Goal: Find specific page/section: Find specific page/section

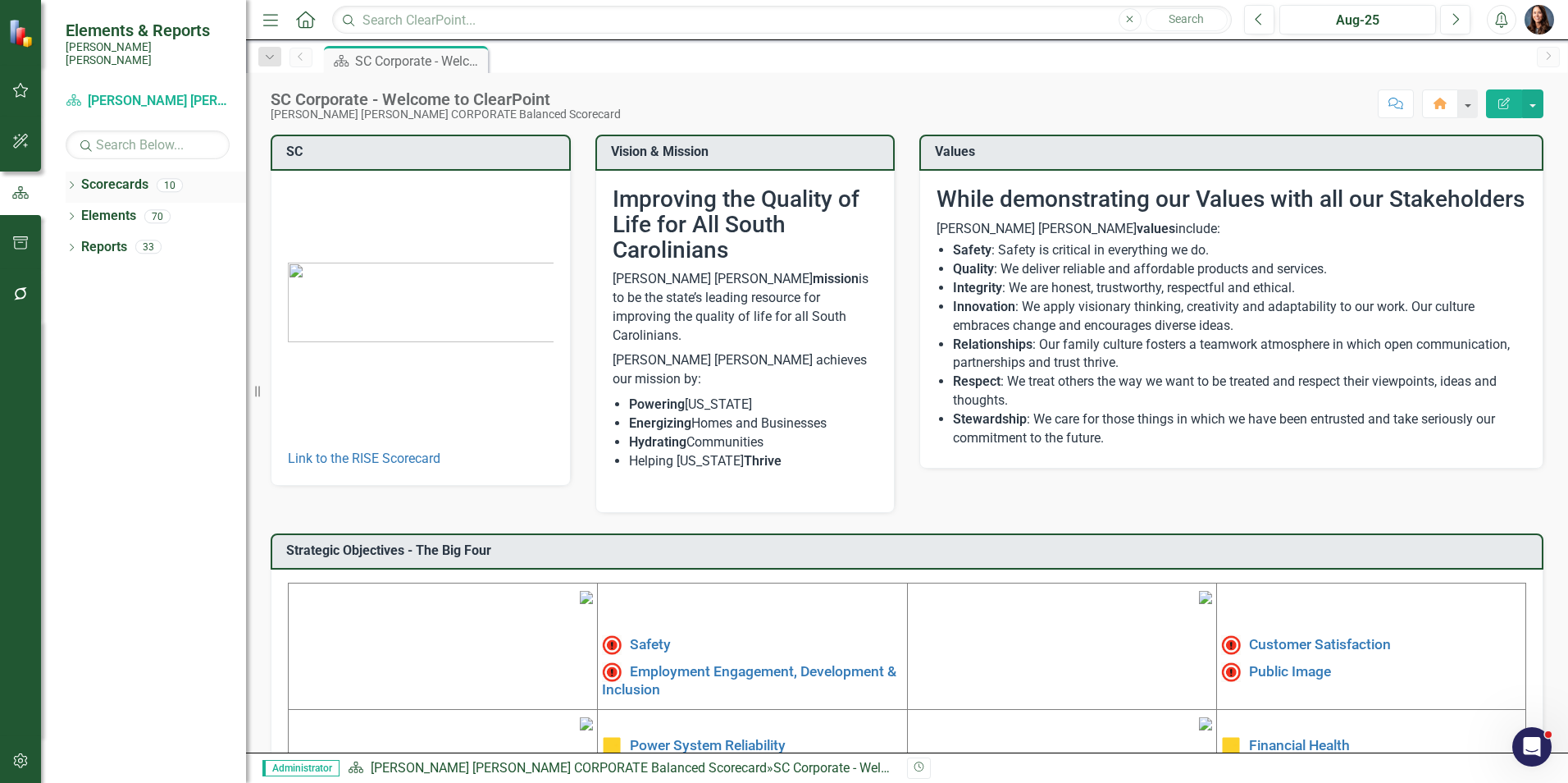
click at [71, 182] on icon "Dropdown" at bounding box center [72, 186] width 12 height 9
click at [79, 211] on icon "Dropdown" at bounding box center [80, 216] width 13 height 10
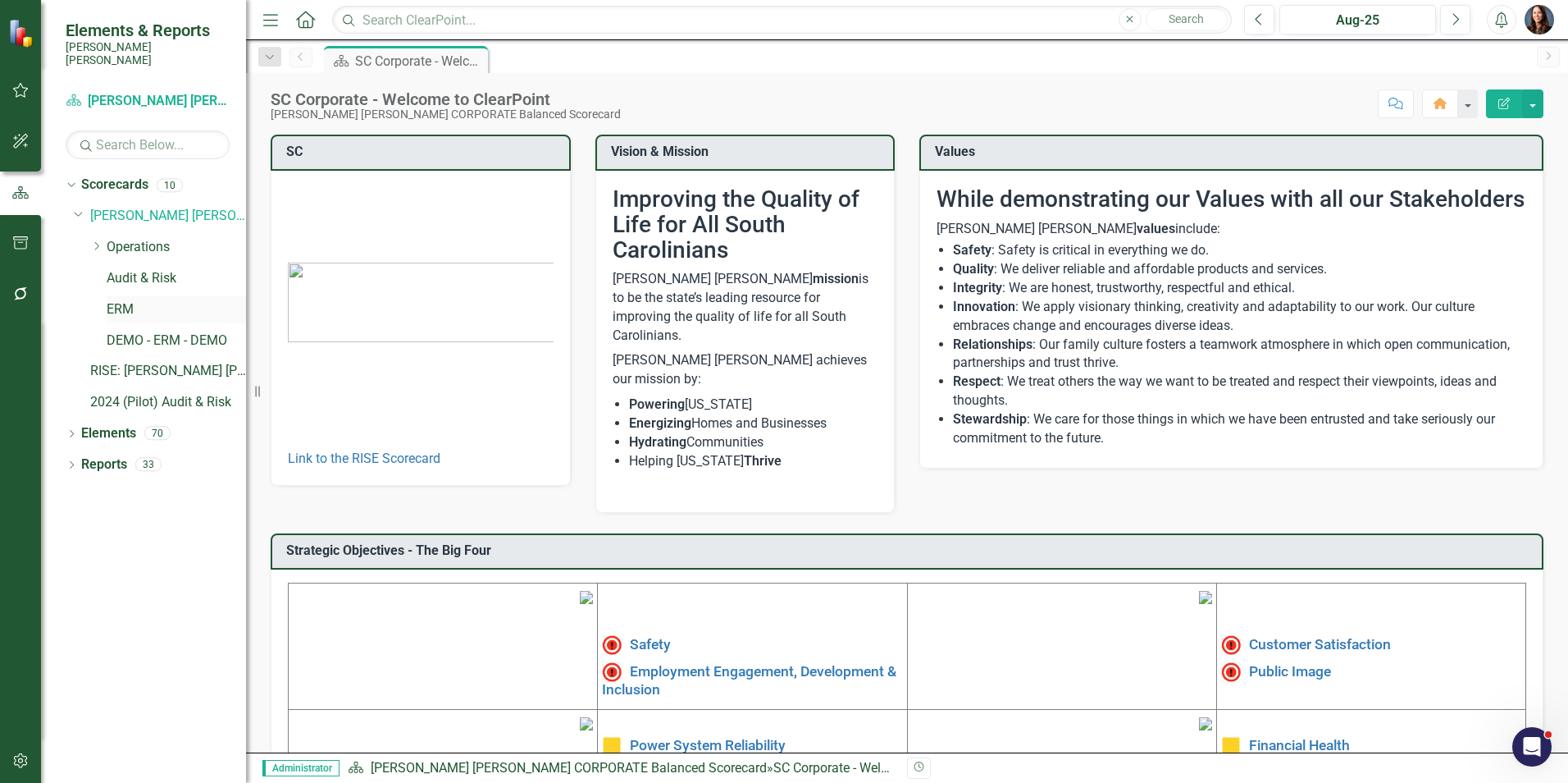
click at [110, 300] on link "ERM" at bounding box center [177, 309] width 140 height 18
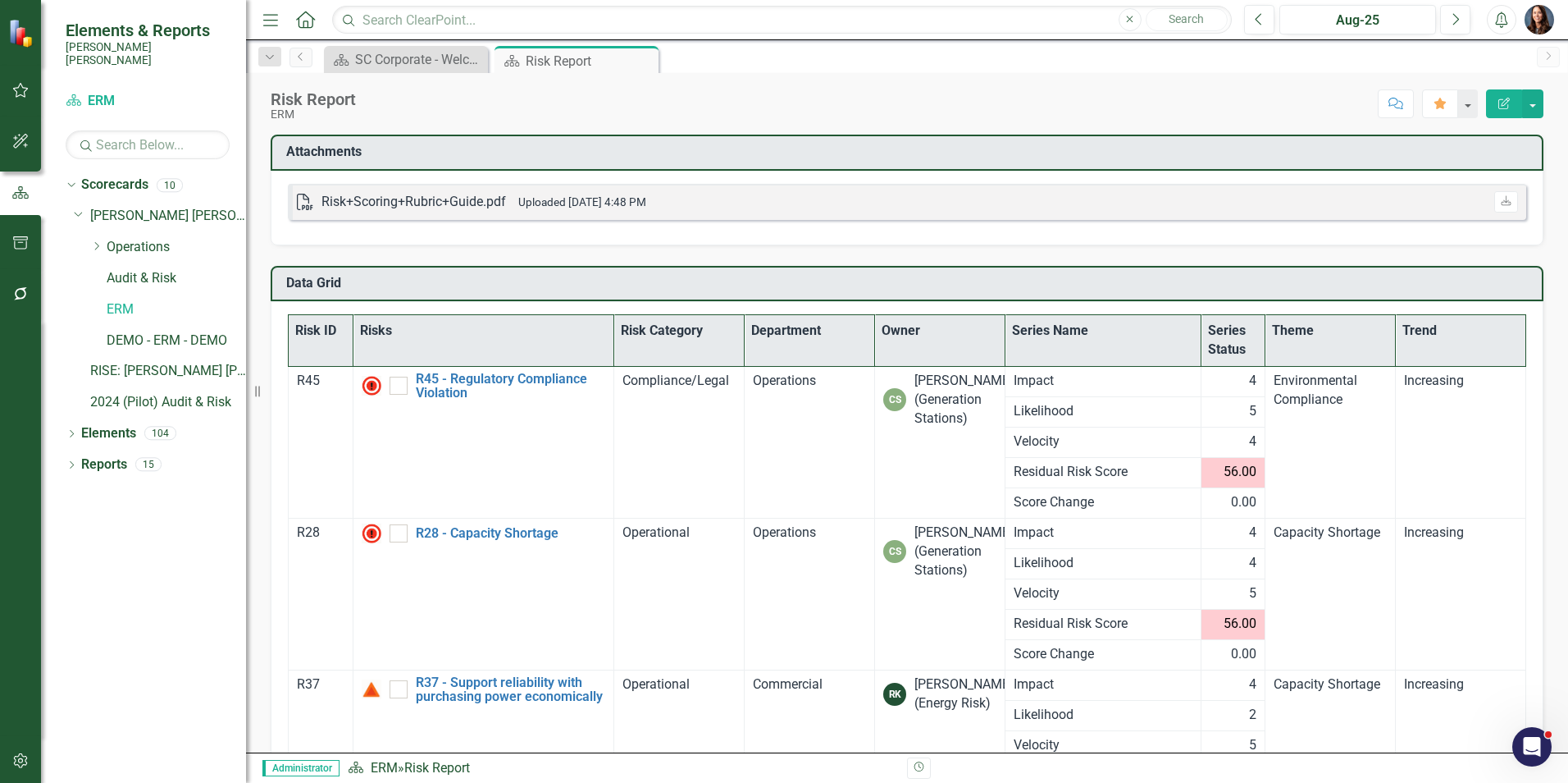
click at [925, 337] on th "Owner" at bounding box center [940, 340] width 130 height 51
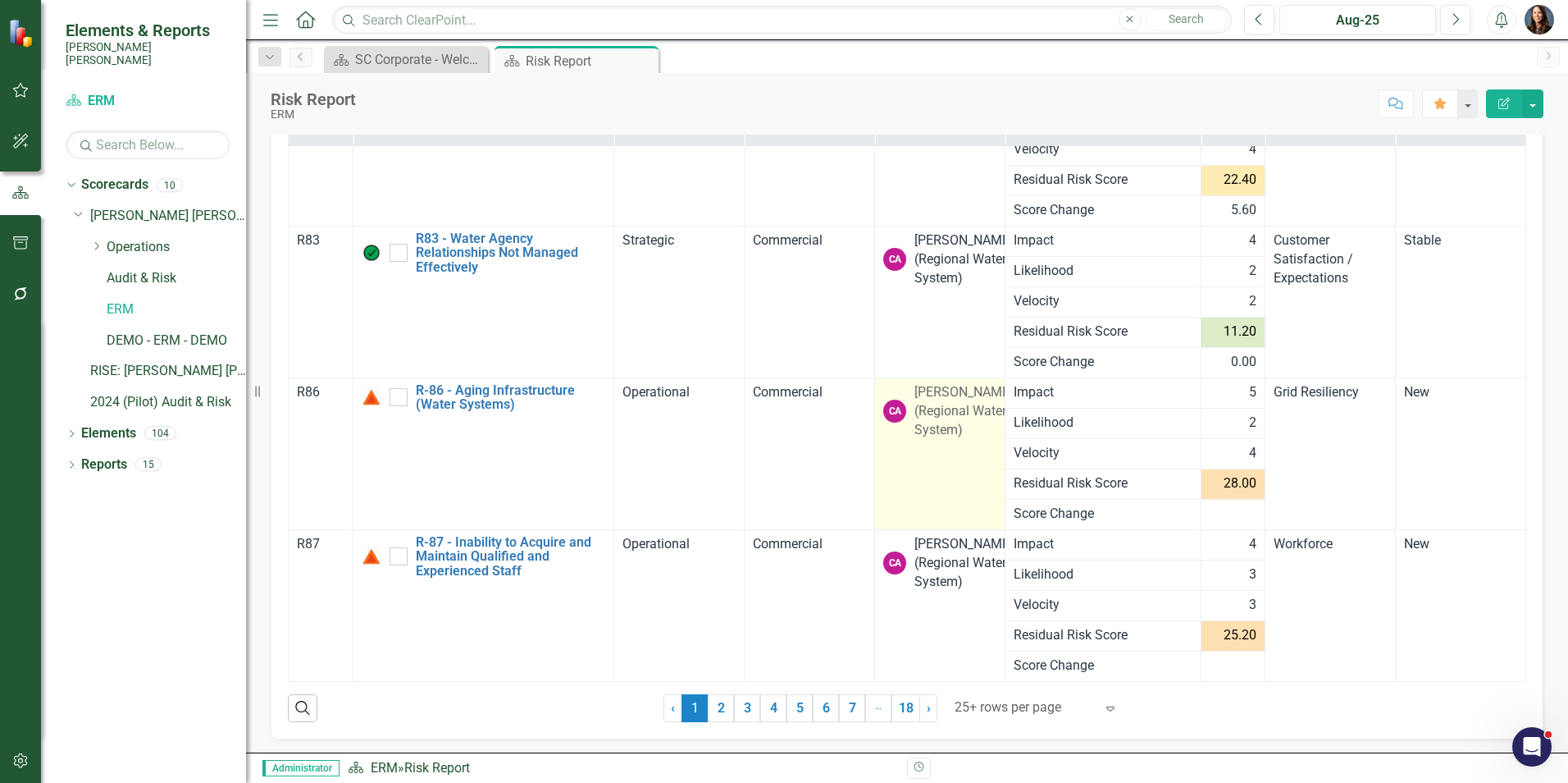
scroll to position [223, 0]
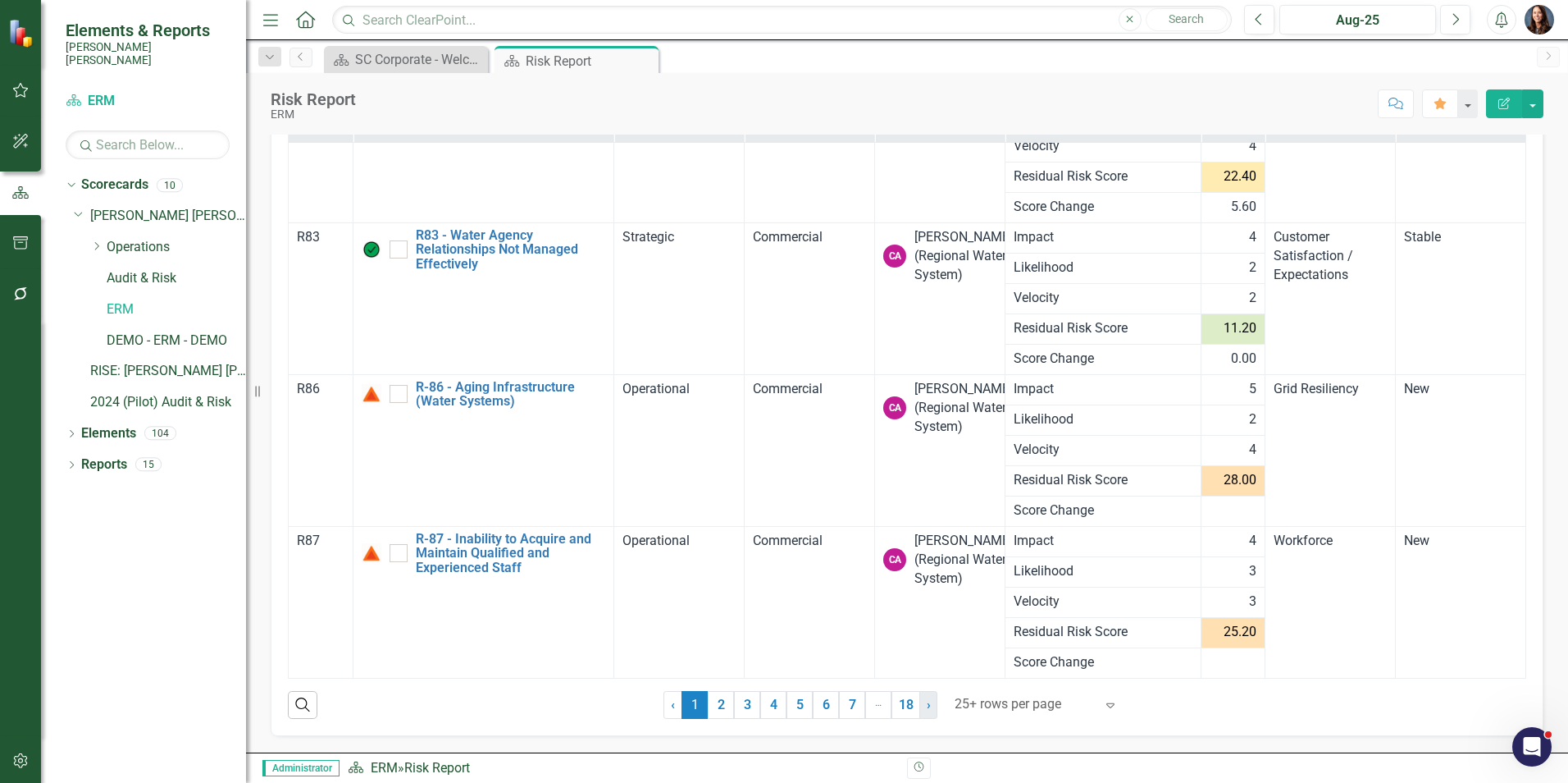
click at [926, 708] on link "› Next" at bounding box center [928, 704] width 18 height 28
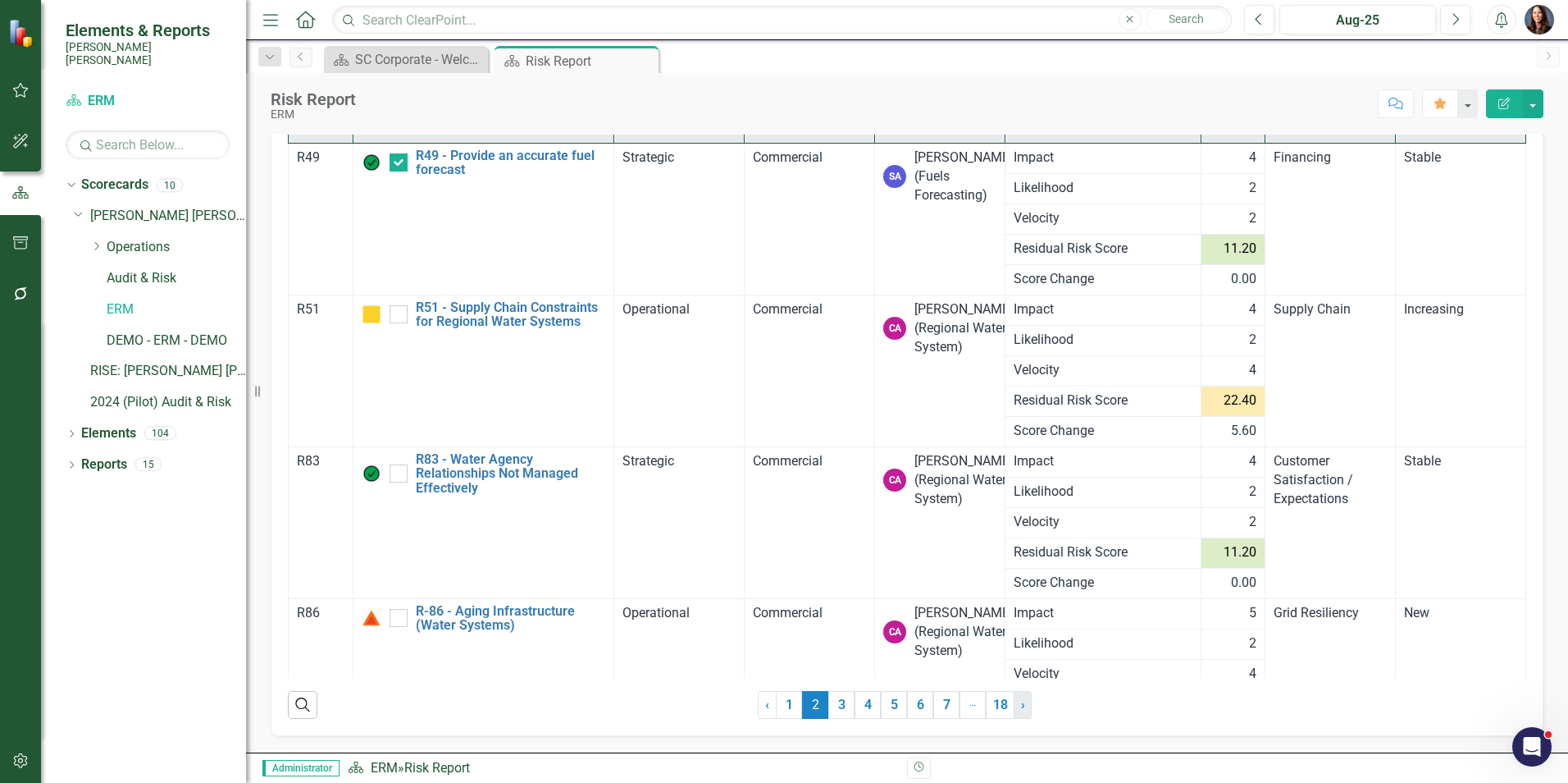
click at [1020, 706] on span "›" at bounding box center [1022, 704] width 4 height 16
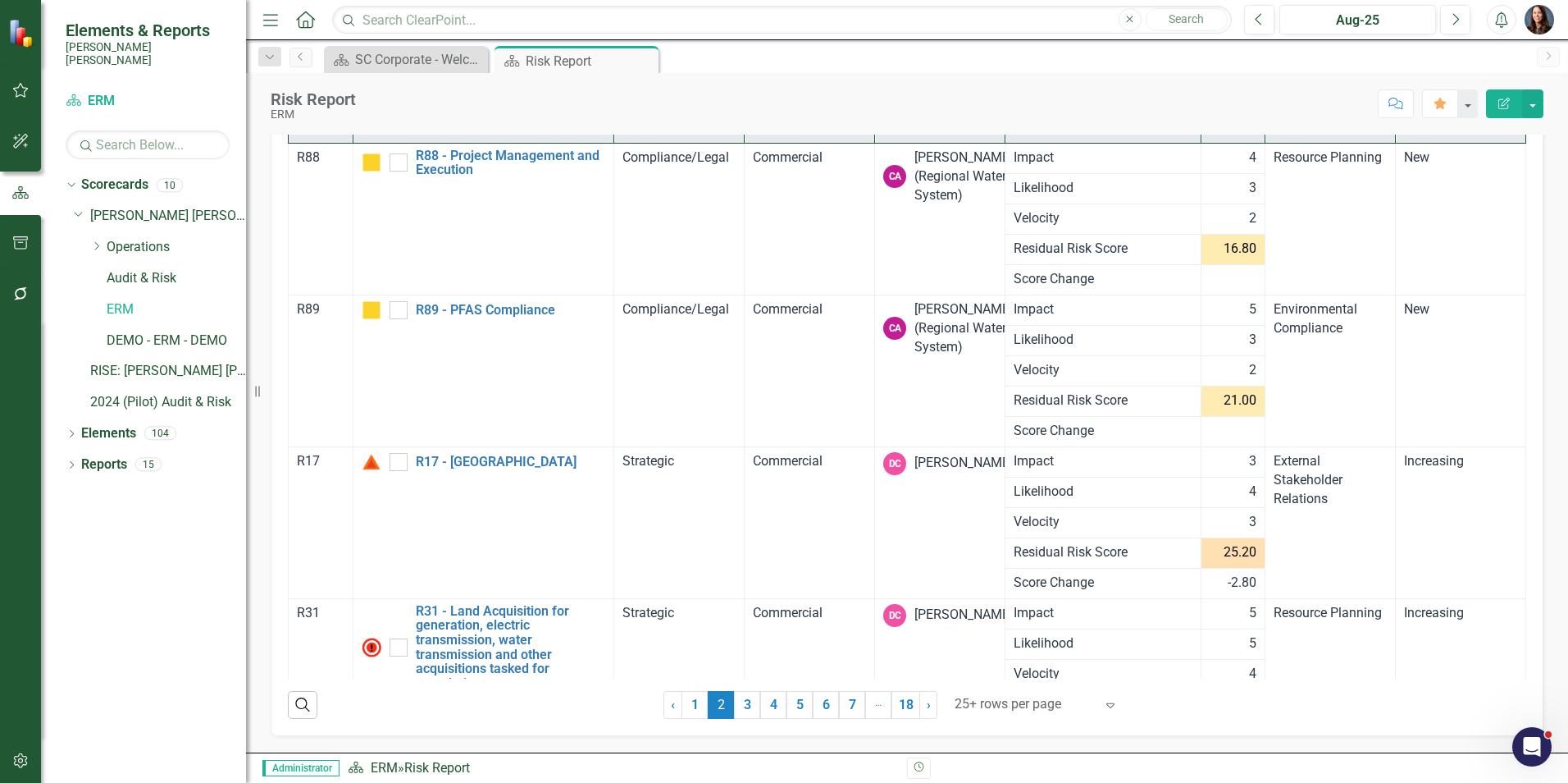
click at [1021, 698] on div at bounding box center [1024, 704] width 140 height 22
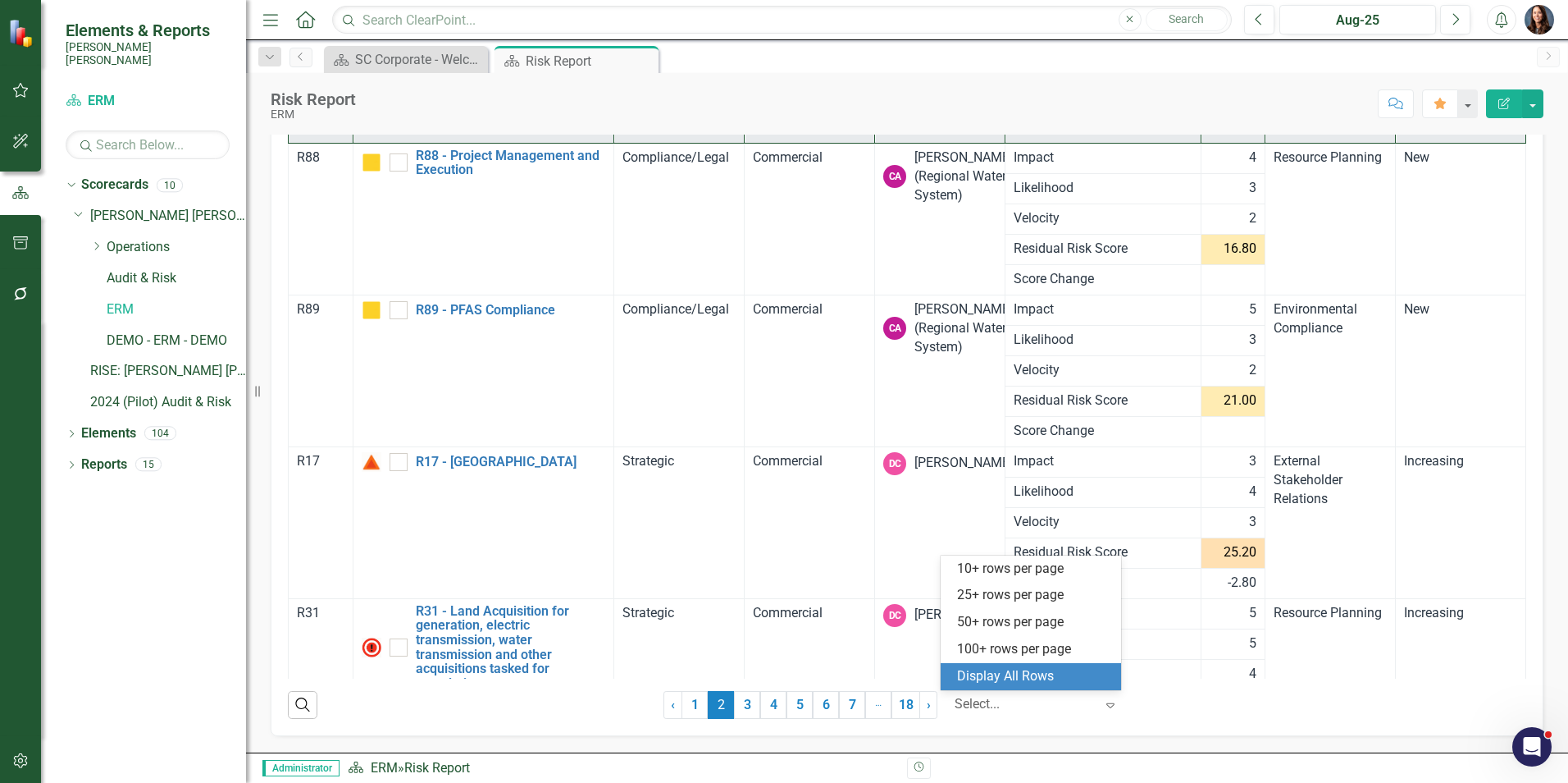
click at [1004, 672] on div "Display All Rows" at bounding box center [1033, 676] width 154 height 18
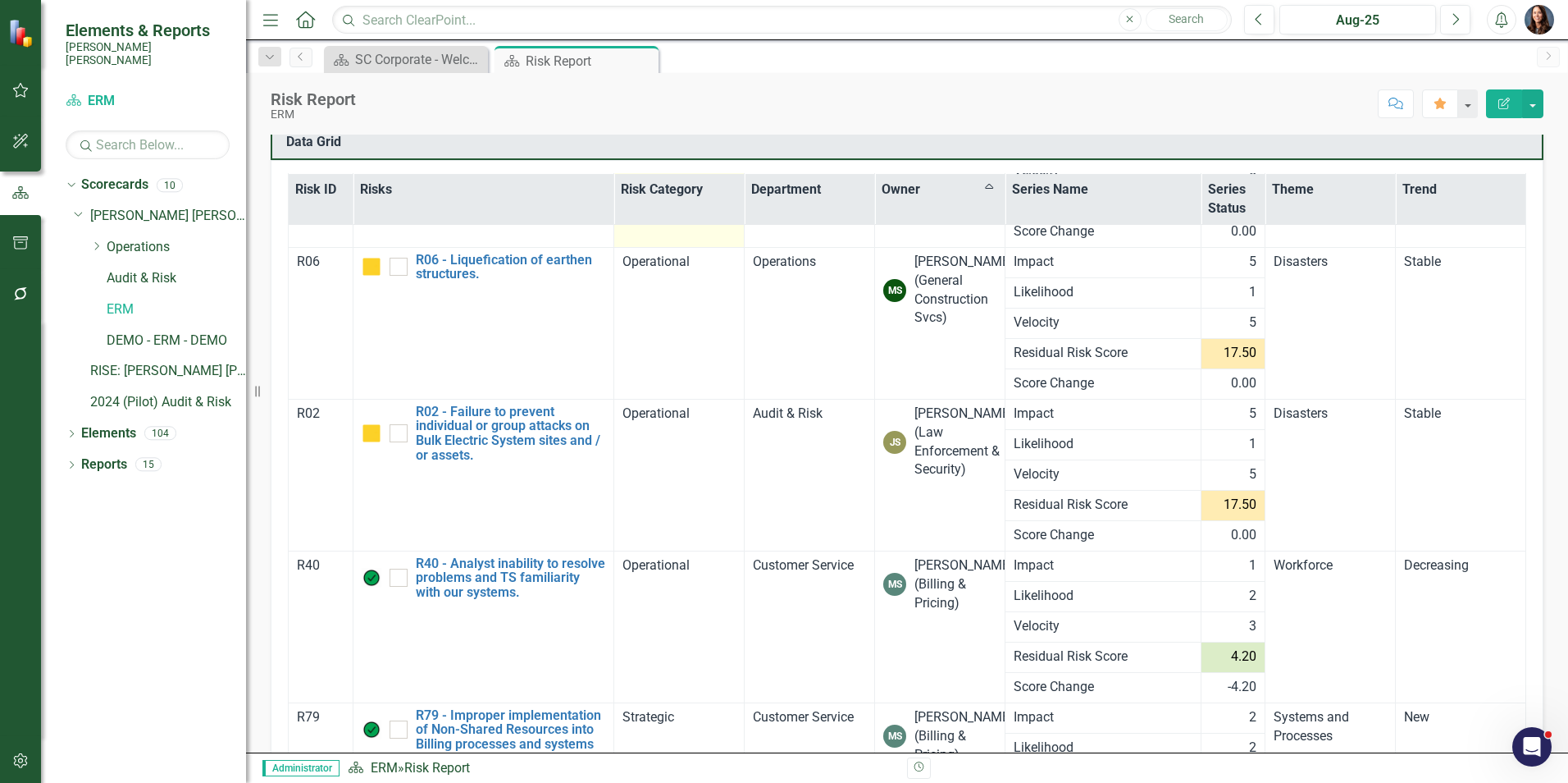
scroll to position [10582, 0]
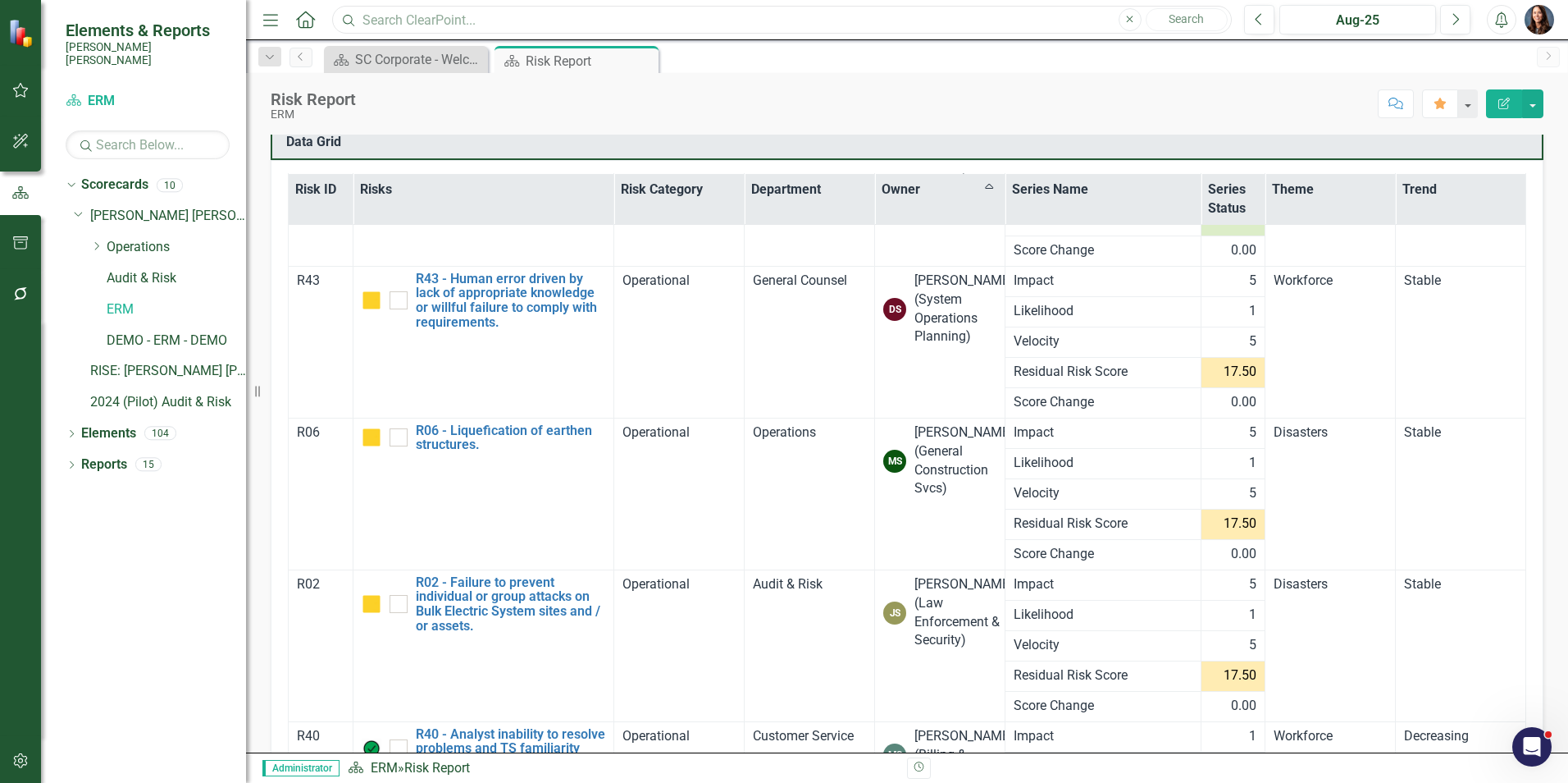
click at [482, 17] on input "text" at bounding box center [782, 20] width 899 height 29
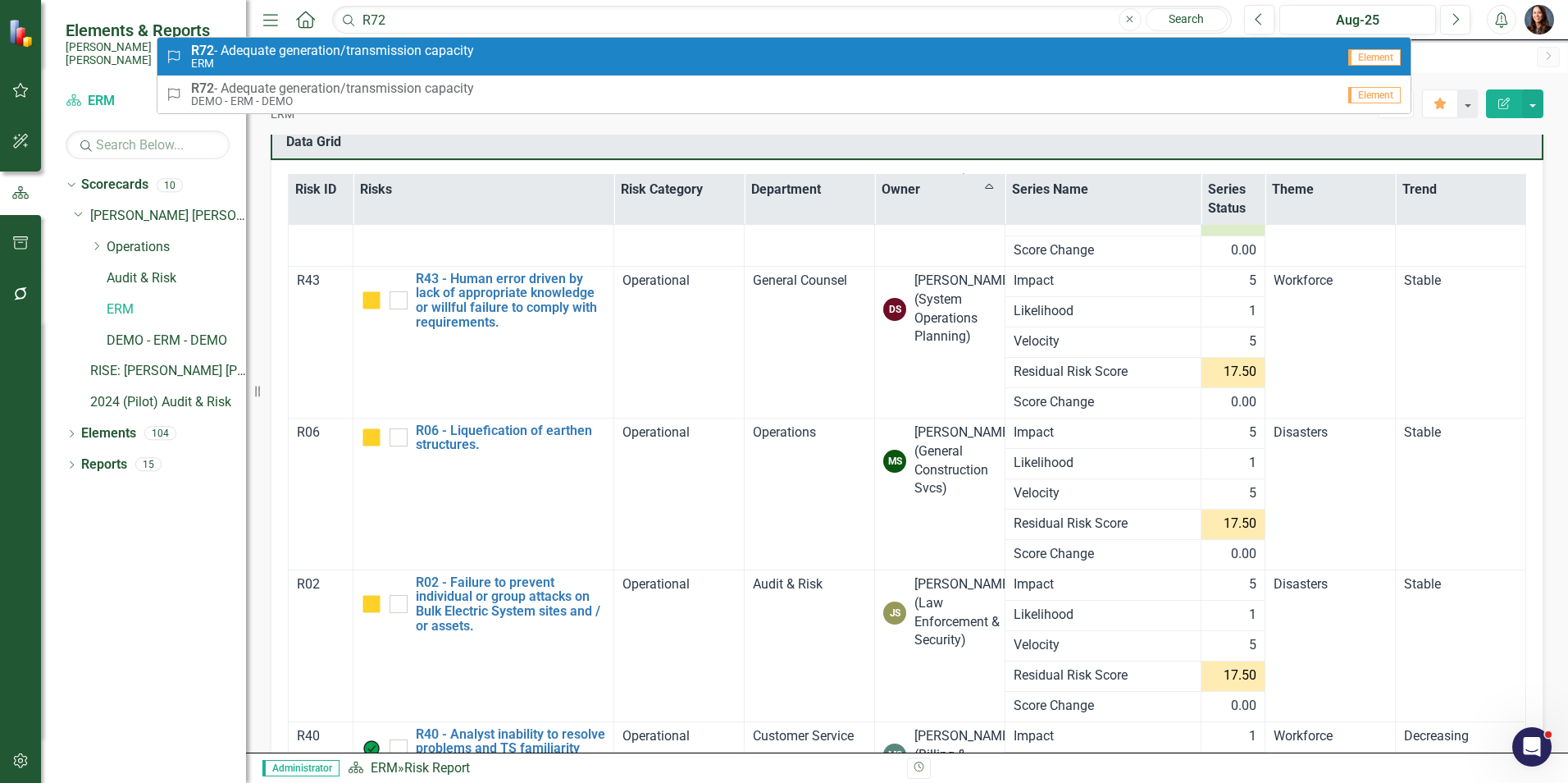
click at [422, 48] on span "R72 - Adequate generation/transmission capacity" at bounding box center [332, 51] width 283 height 15
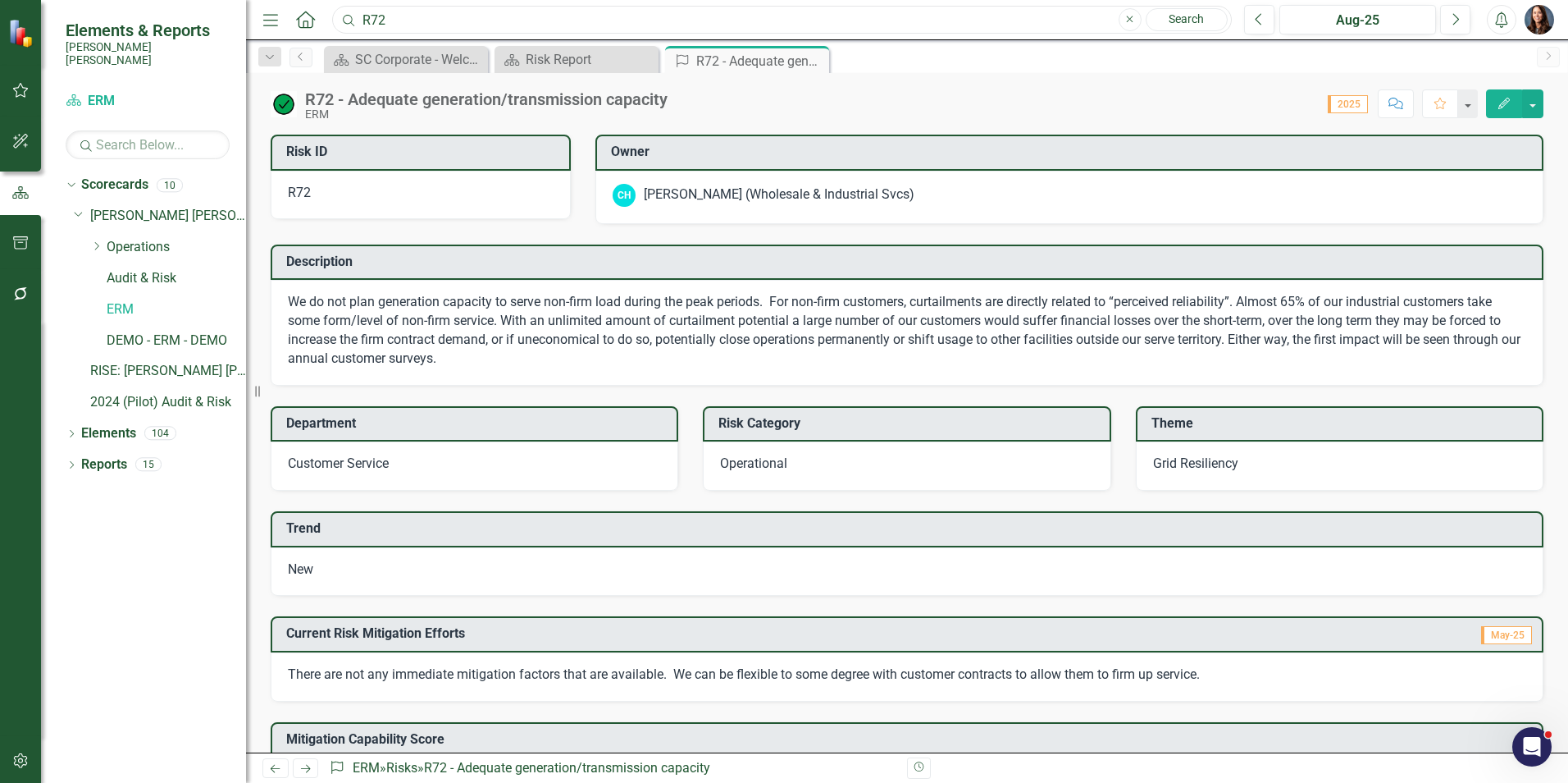
click at [494, 23] on input "R72" at bounding box center [782, 20] width 899 height 29
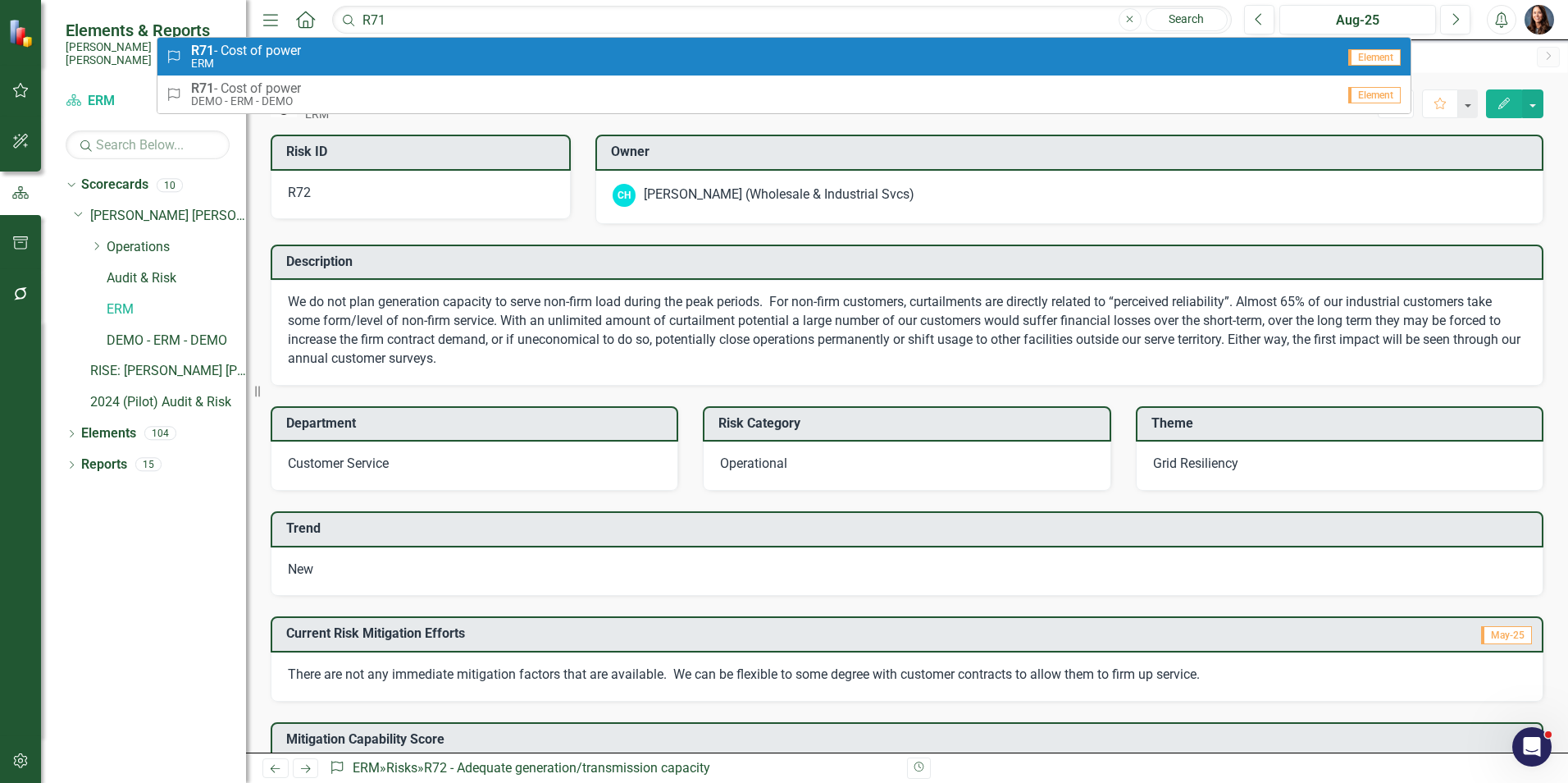
click at [344, 58] on div "Risk R71 - Cost of power ERM" at bounding box center [751, 57] width 1170 height 27
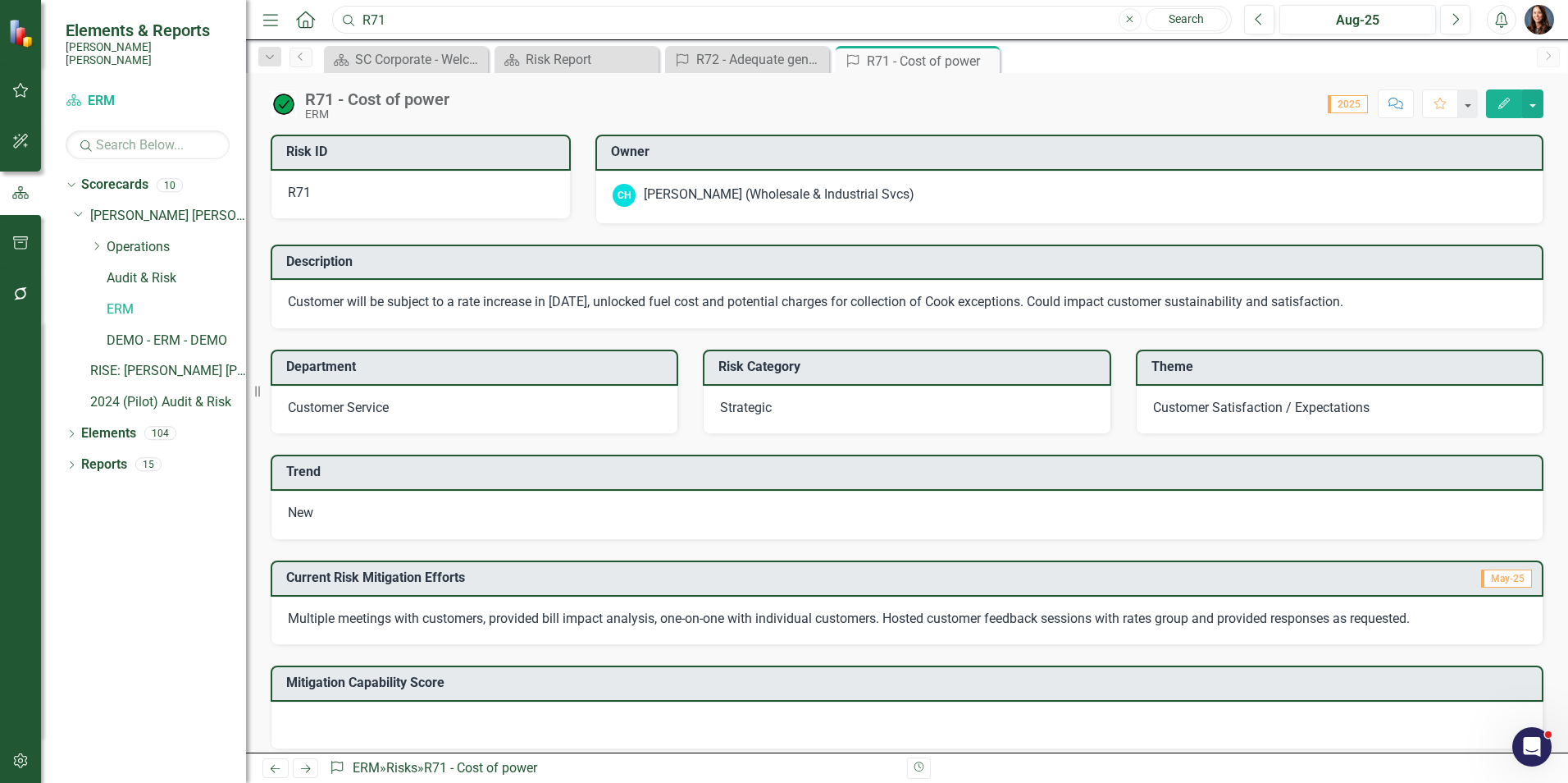
click at [411, 14] on input "R71" at bounding box center [782, 20] width 899 height 29
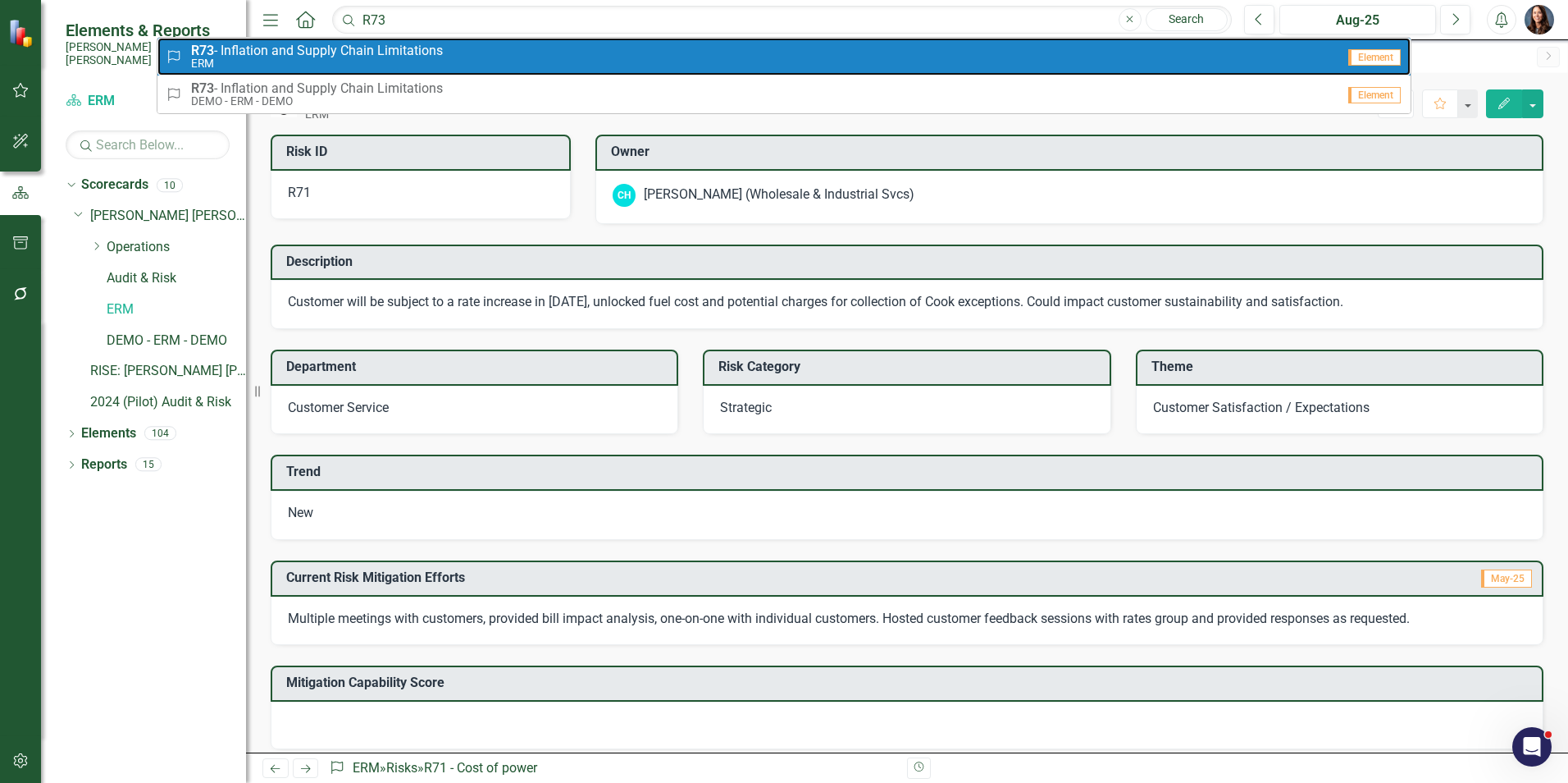
click at [383, 60] on small "ERM" at bounding box center [317, 63] width 251 height 13
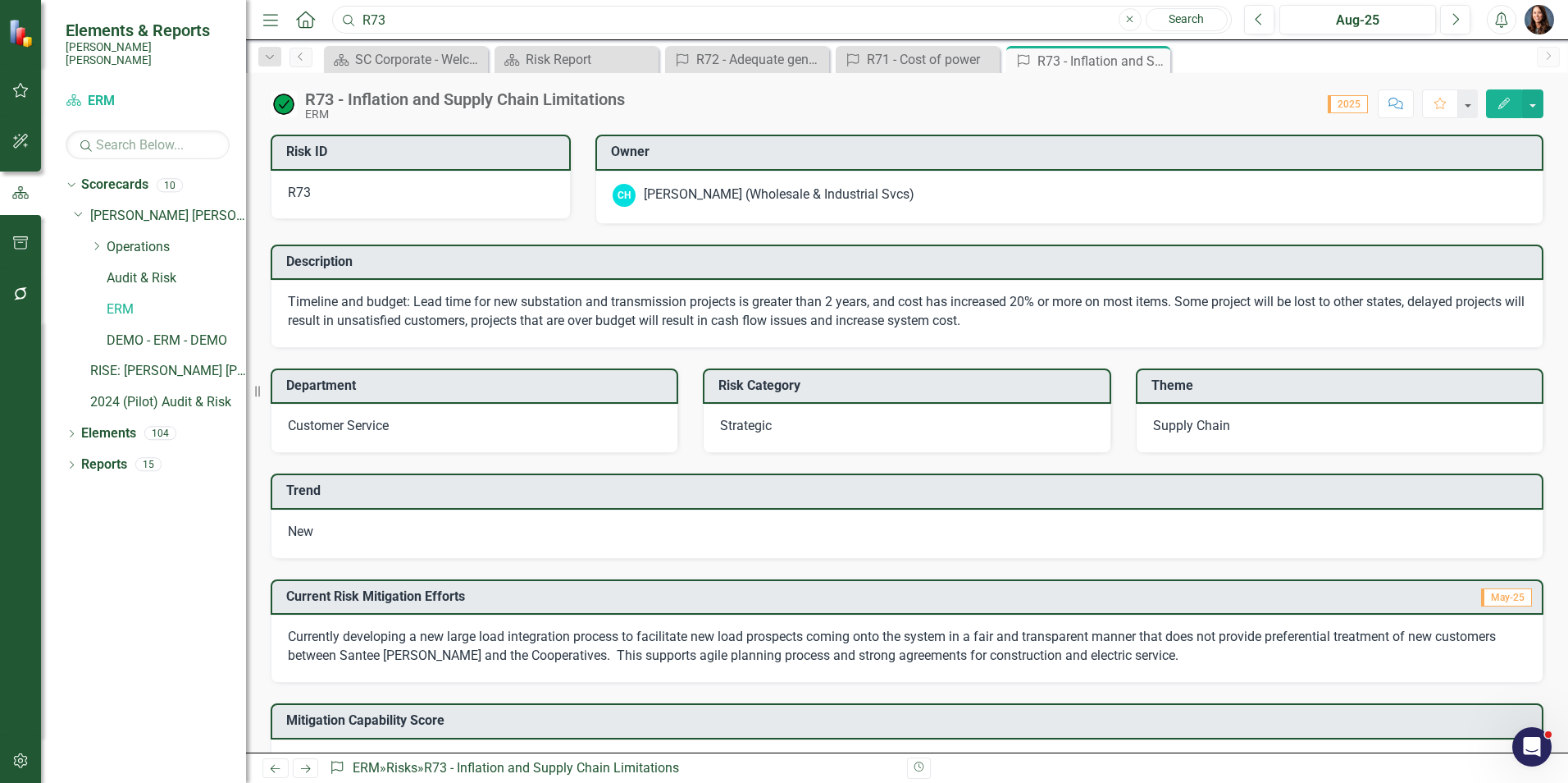
click at [413, 26] on input "R73" at bounding box center [782, 20] width 899 height 29
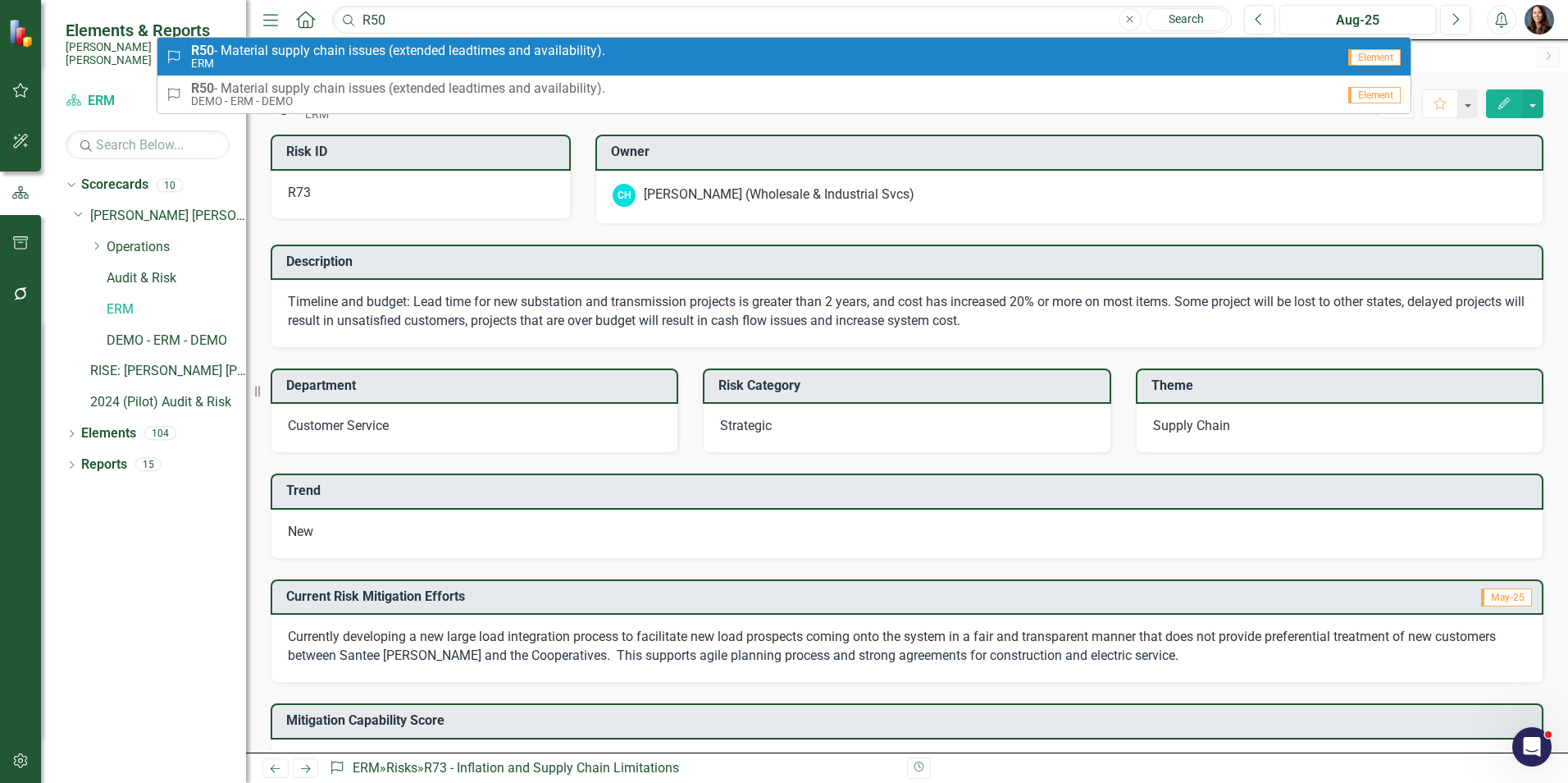
click at [346, 51] on span "R50 - Material supply chain issues (extended leadtimes and availability)." at bounding box center [398, 51] width 414 height 15
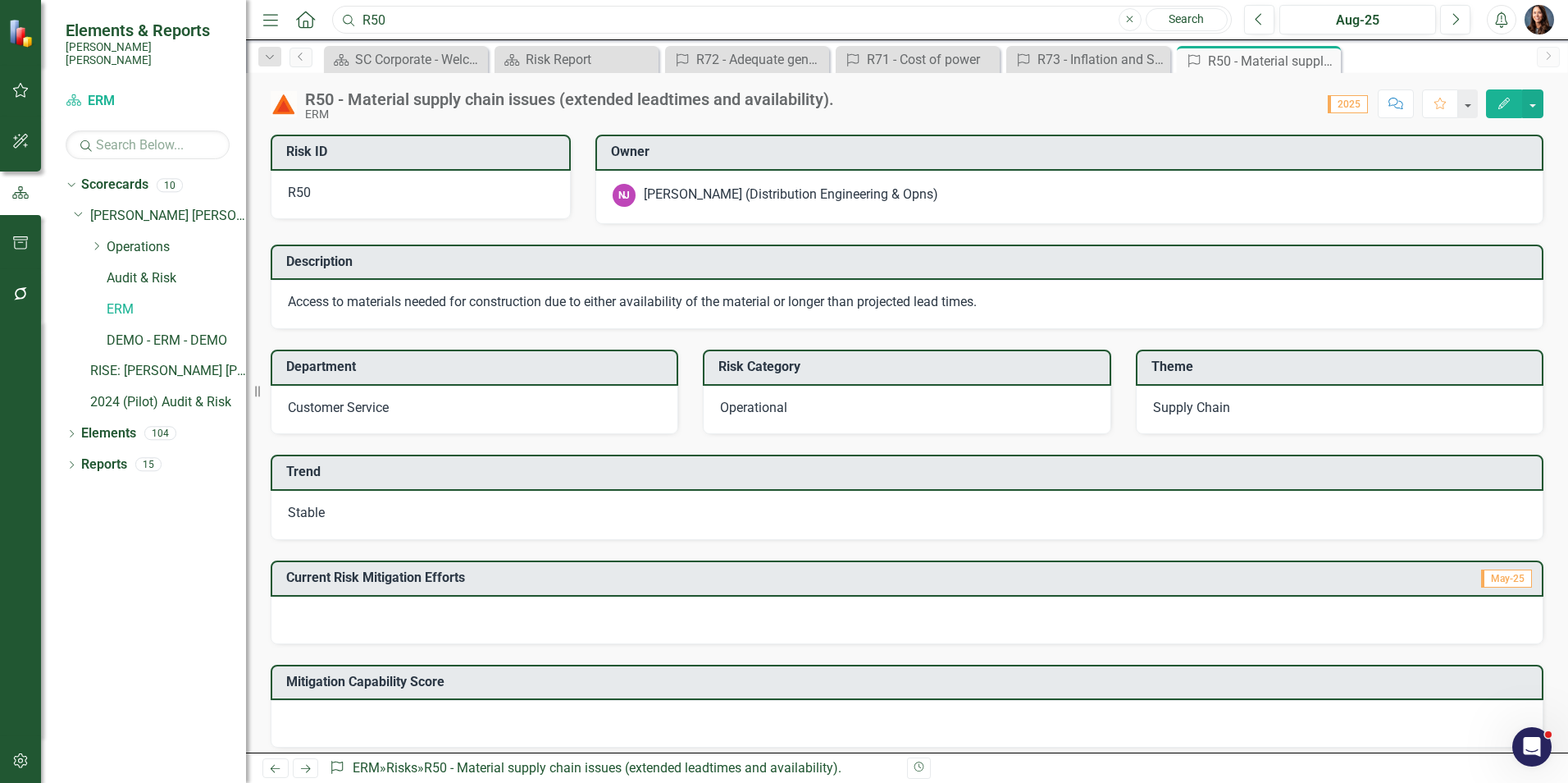
click at [413, 17] on input "R50" at bounding box center [782, 20] width 899 height 29
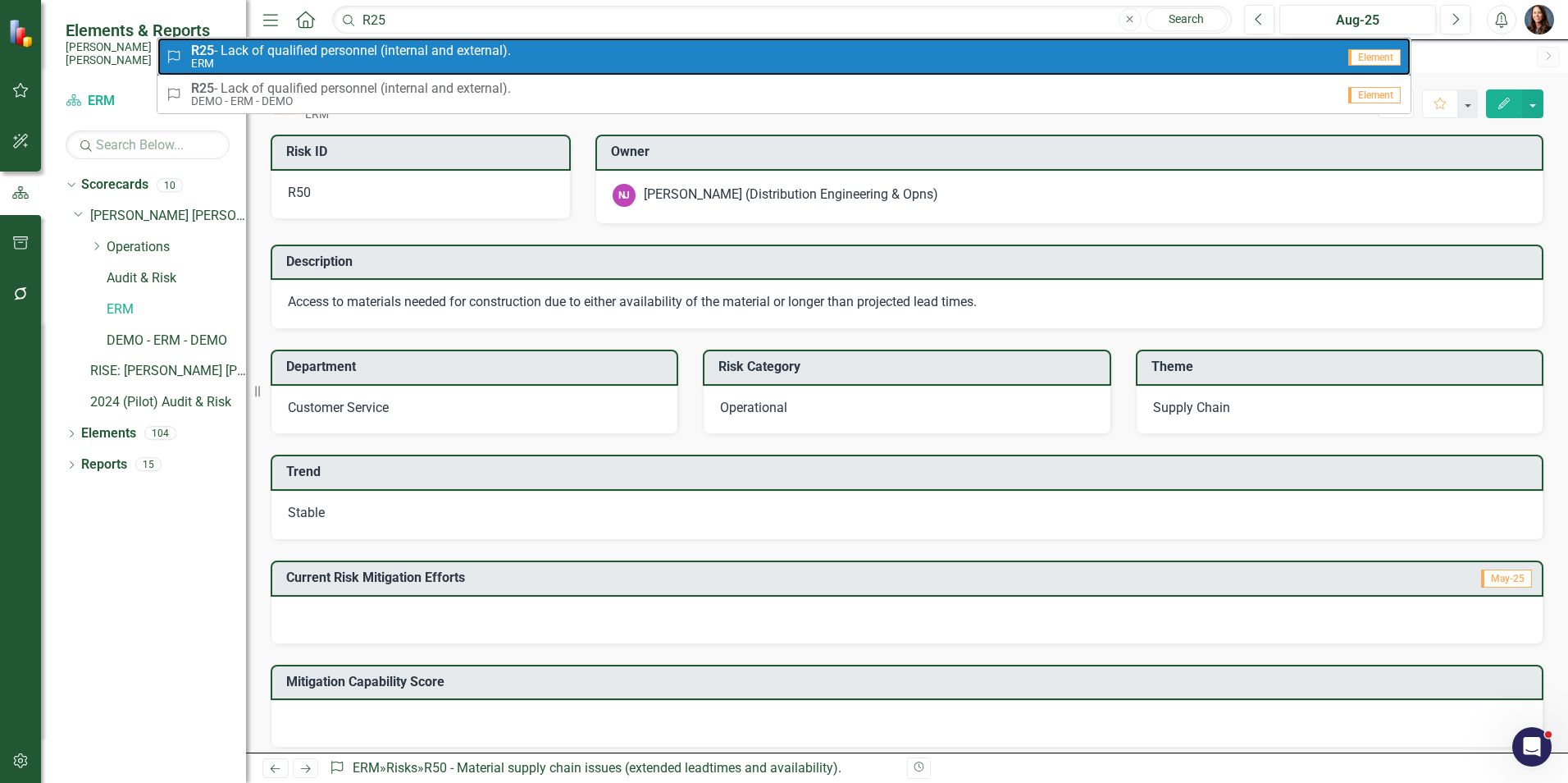
click at [350, 52] on span "R25 - Lack of qualified personnel (internal and external)." at bounding box center [350, 51] width 319 height 15
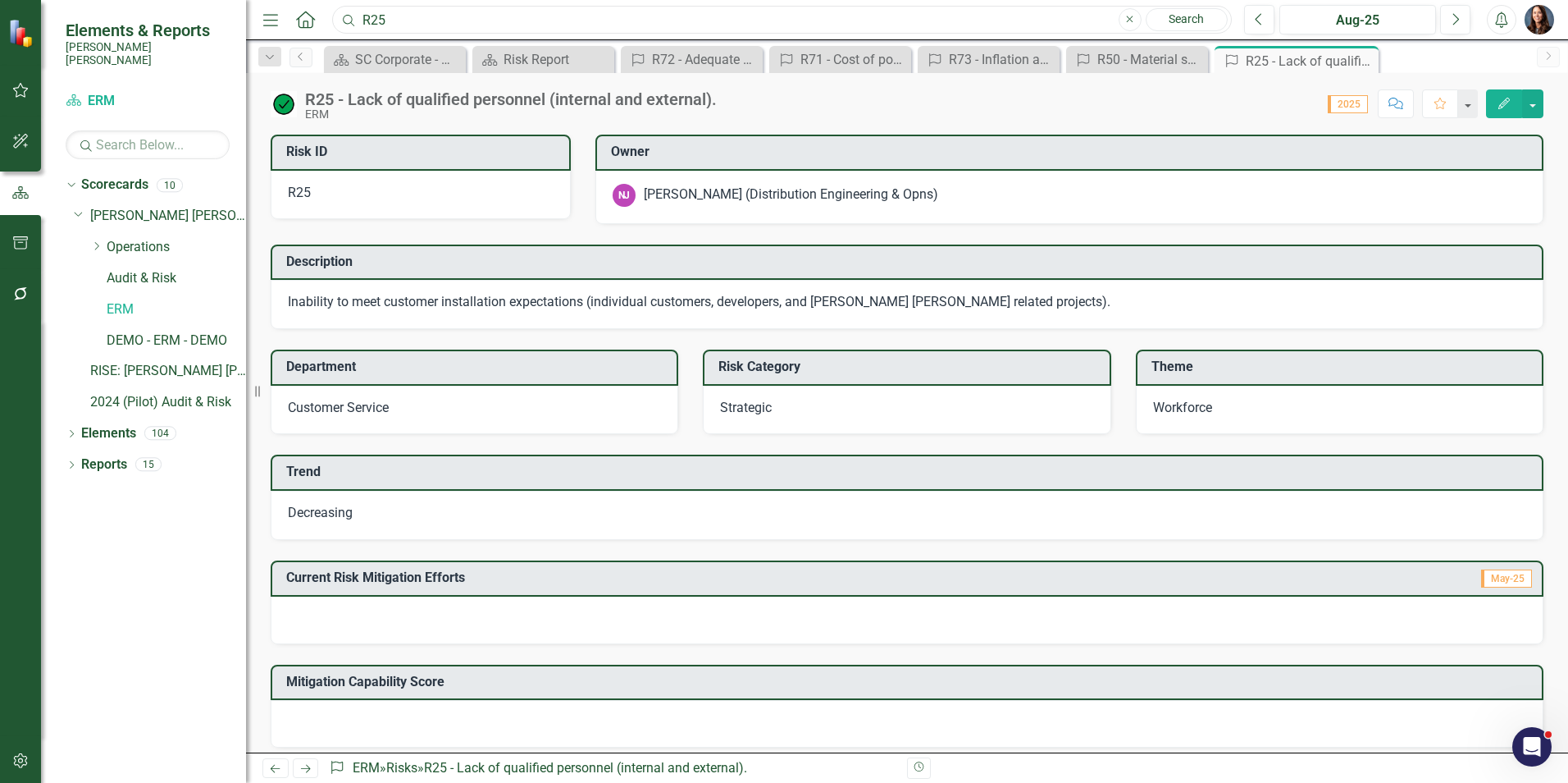
click at [459, 22] on input "R25" at bounding box center [782, 20] width 899 height 29
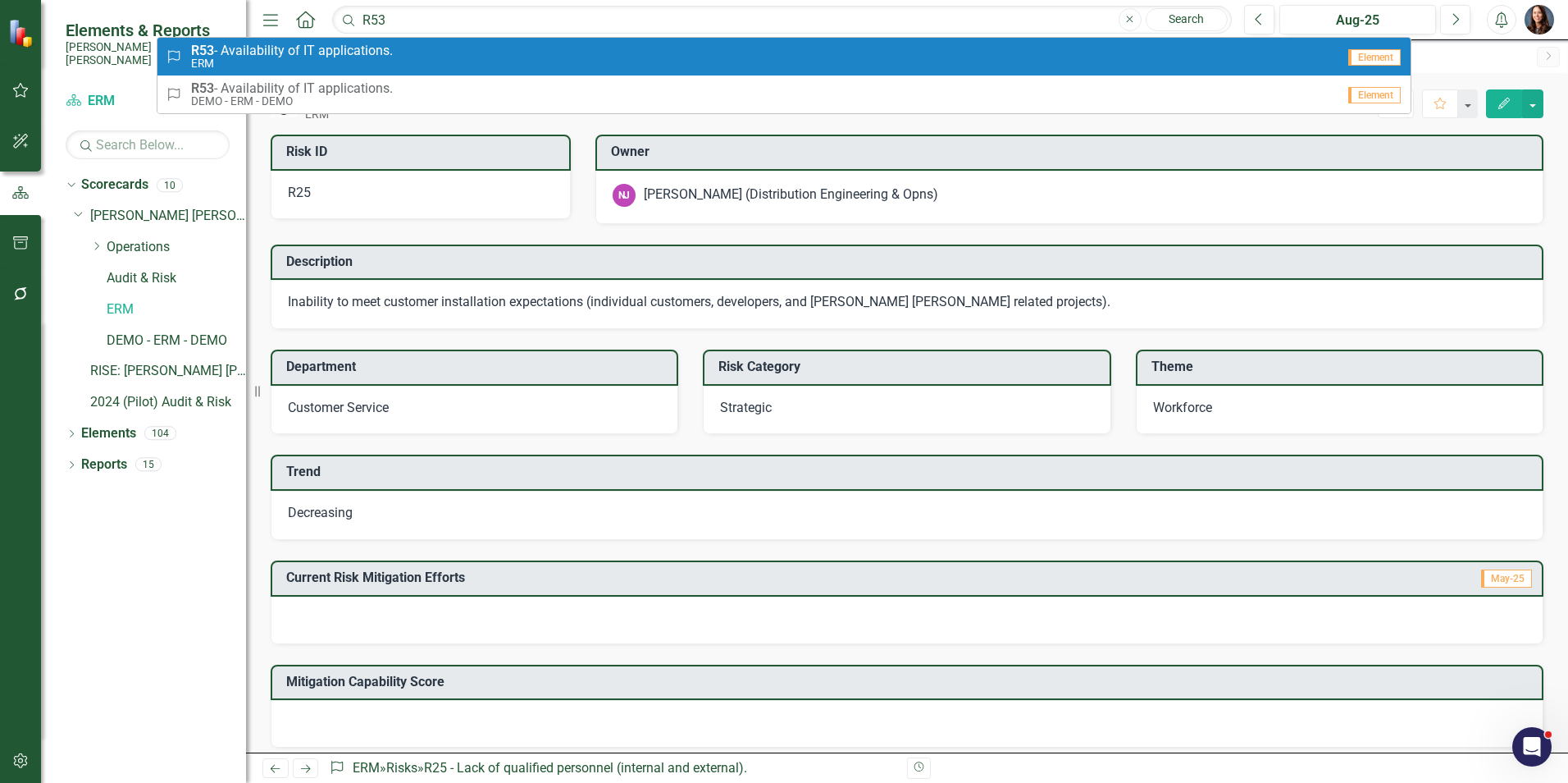
click at [300, 55] on span "R53 - Availability of IT applications." at bounding box center [292, 51] width 202 height 15
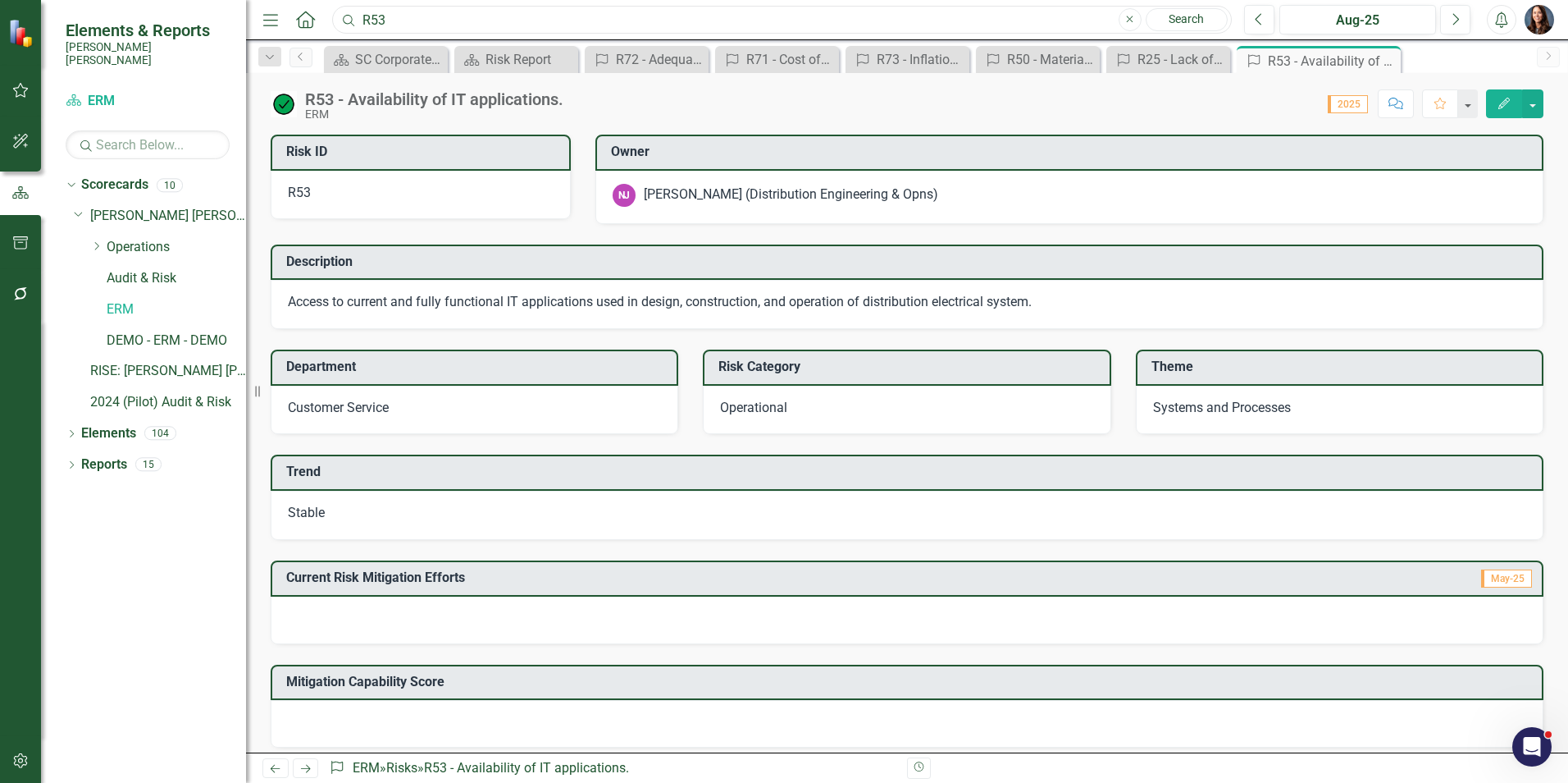
click at [427, 17] on input "R53" at bounding box center [782, 20] width 899 height 29
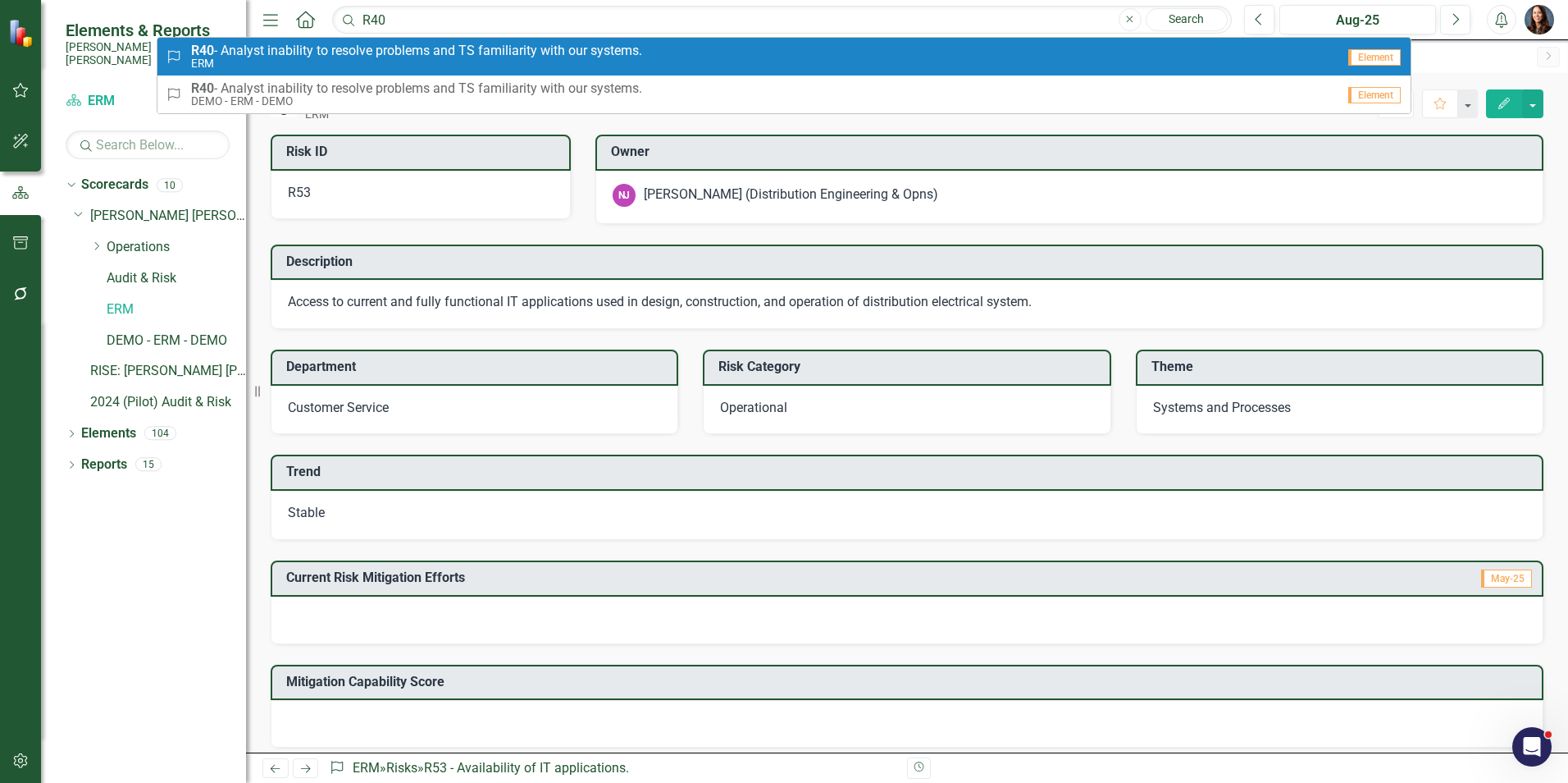
click at [288, 49] on span "R40 - Analyst inability to resolve problems and TS familiarity with our systems." at bounding box center [417, 51] width 450 height 15
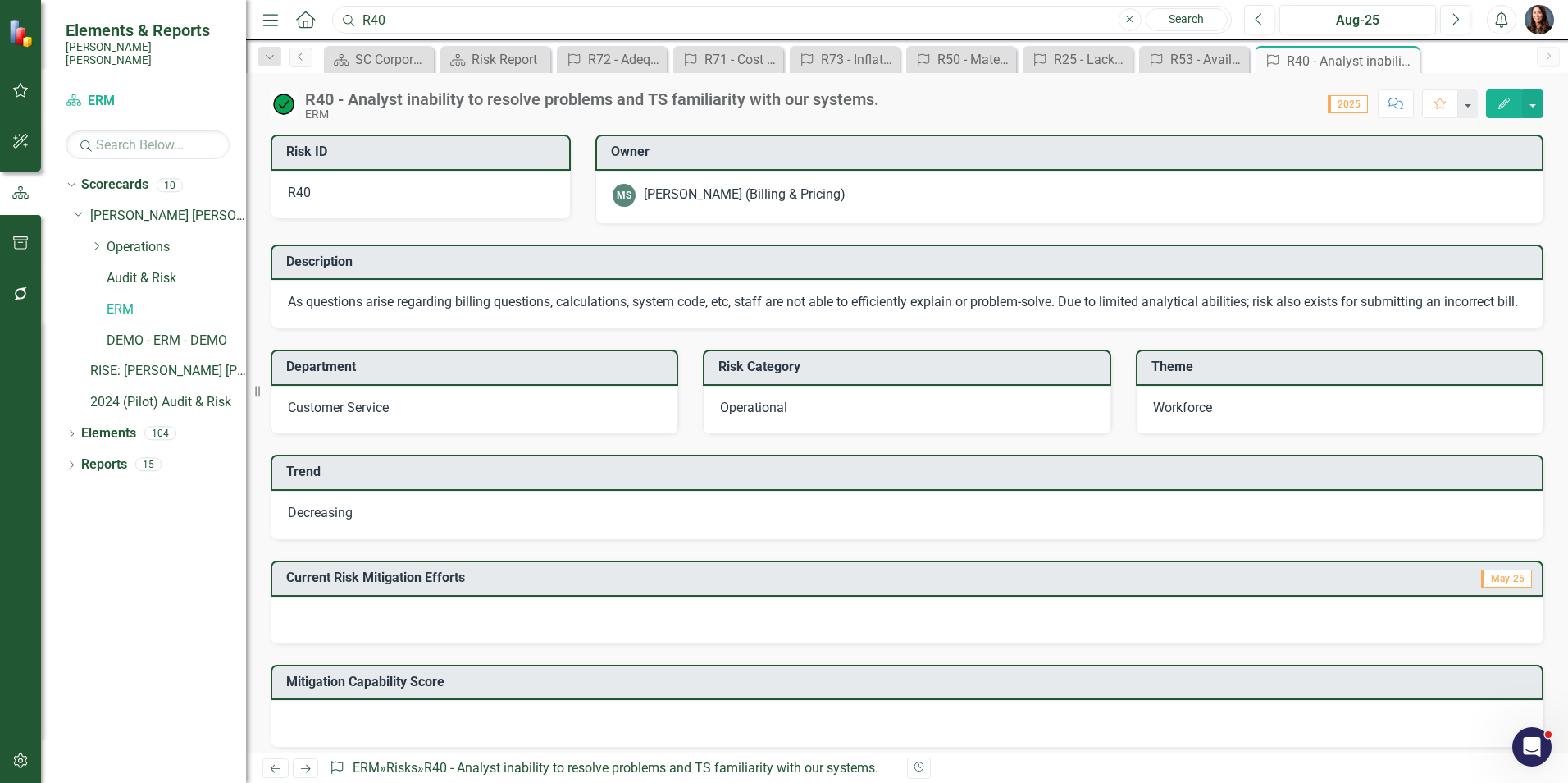
click at [439, 32] on input "R40" at bounding box center [782, 20] width 899 height 29
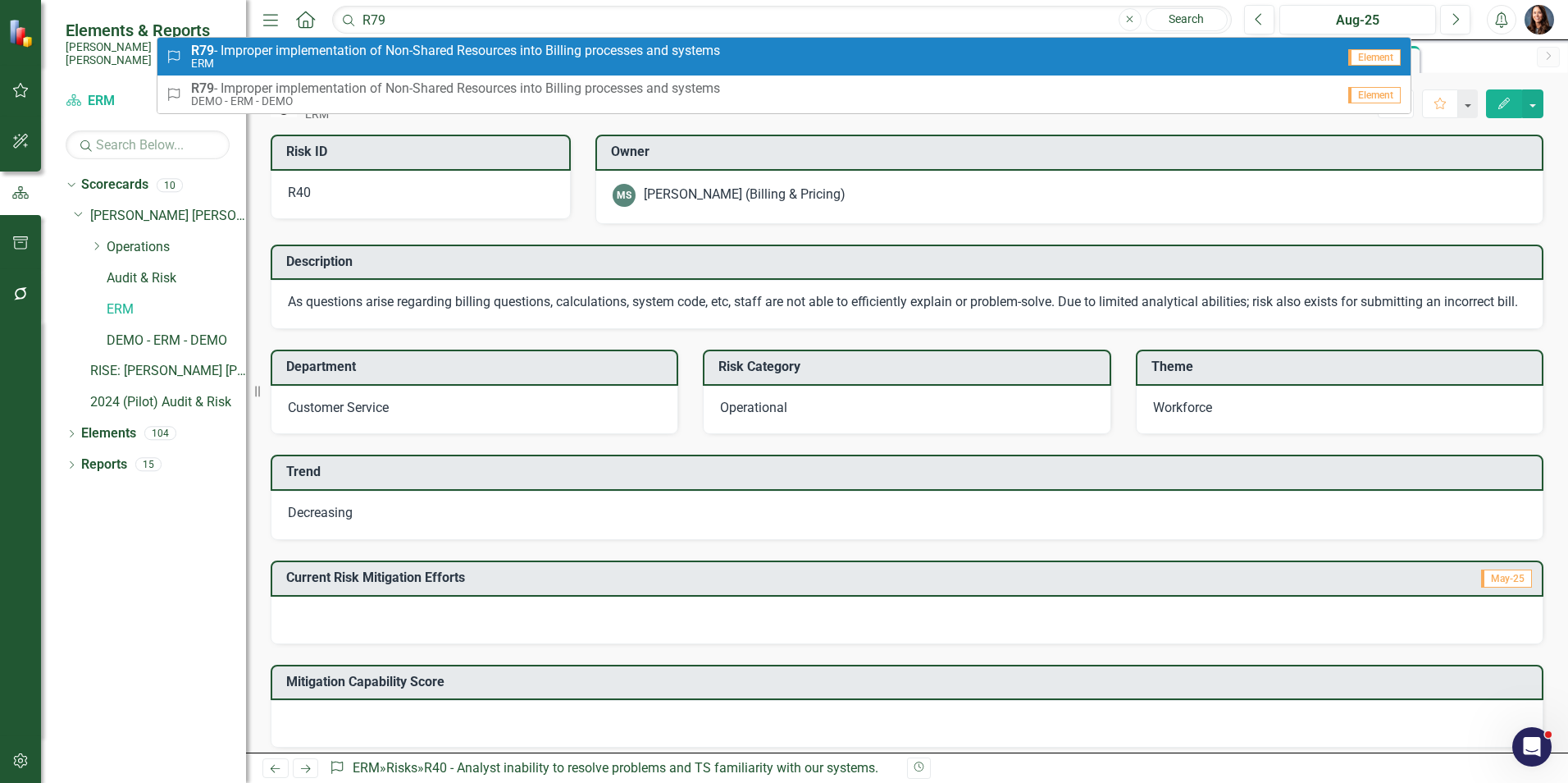
click at [405, 54] on span "R79 - Improper implementation of Non-Shared Resources into Billing processes an…" at bounding box center [455, 51] width 529 height 15
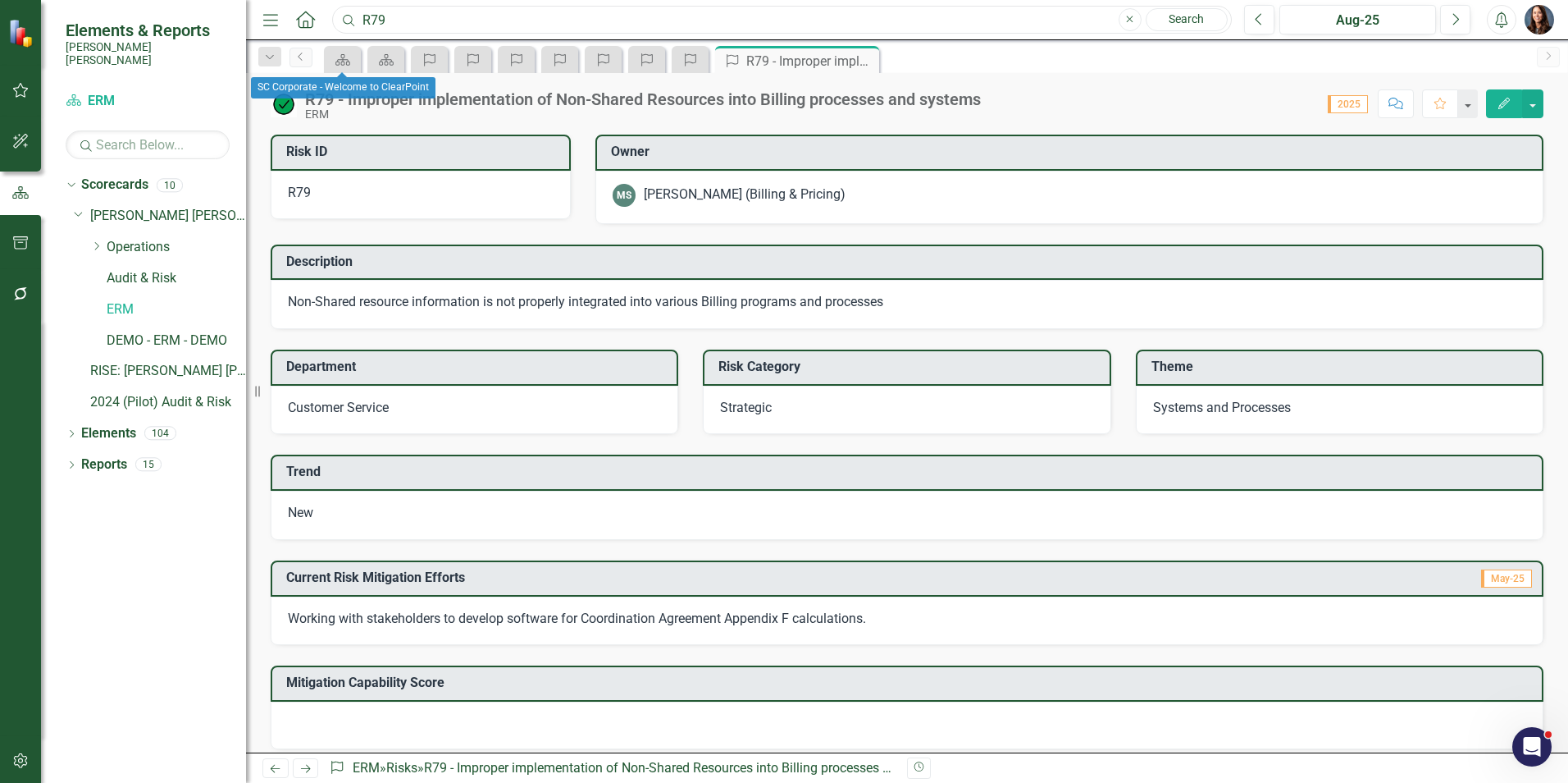
click at [390, 14] on input "R79" at bounding box center [782, 20] width 899 height 29
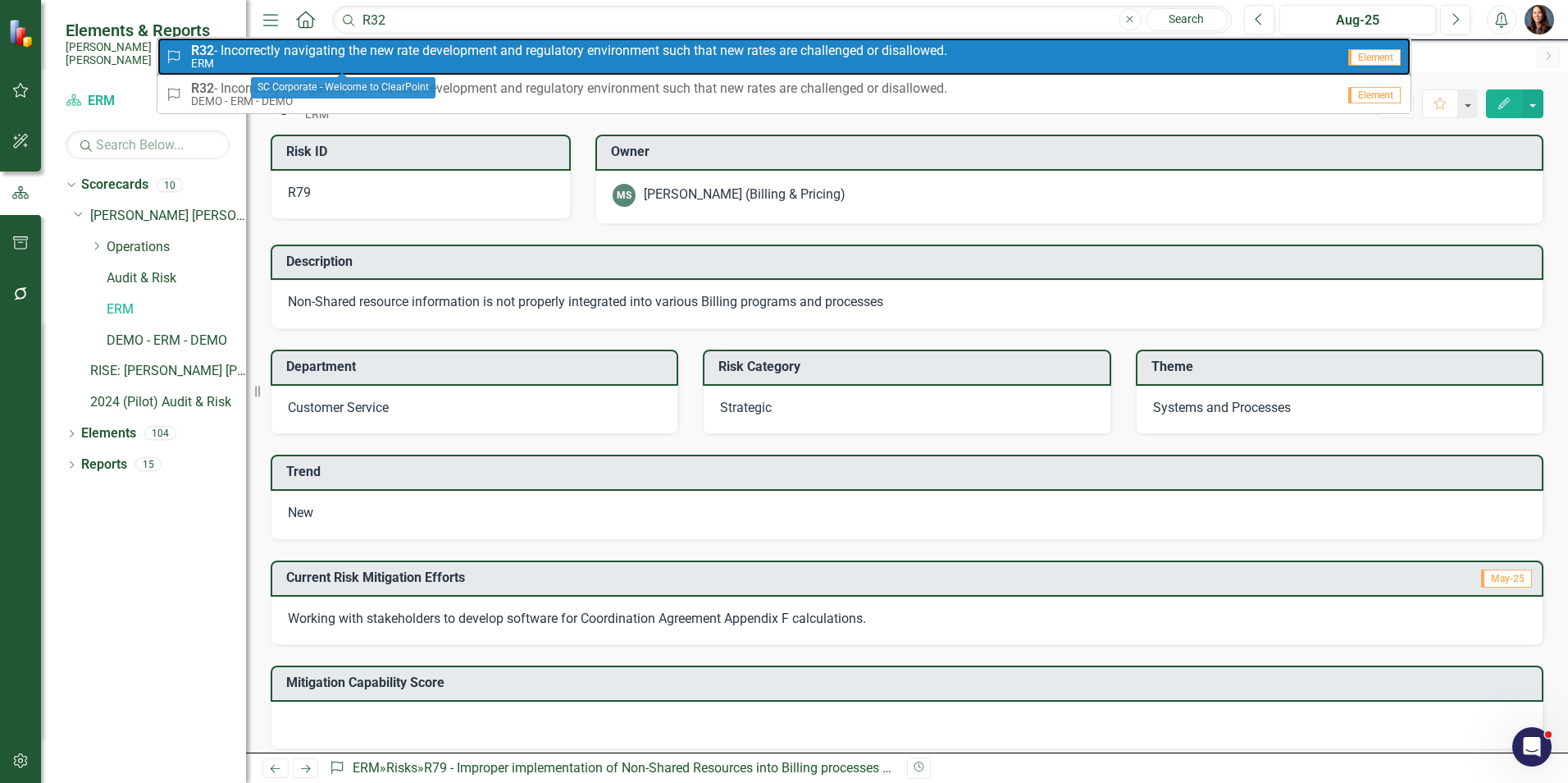
click at [312, 52] on span "R32 - Incorrectly navigating the new rate development and regulatory environmen…" at bounding box center [569, 51] width 756 height 15
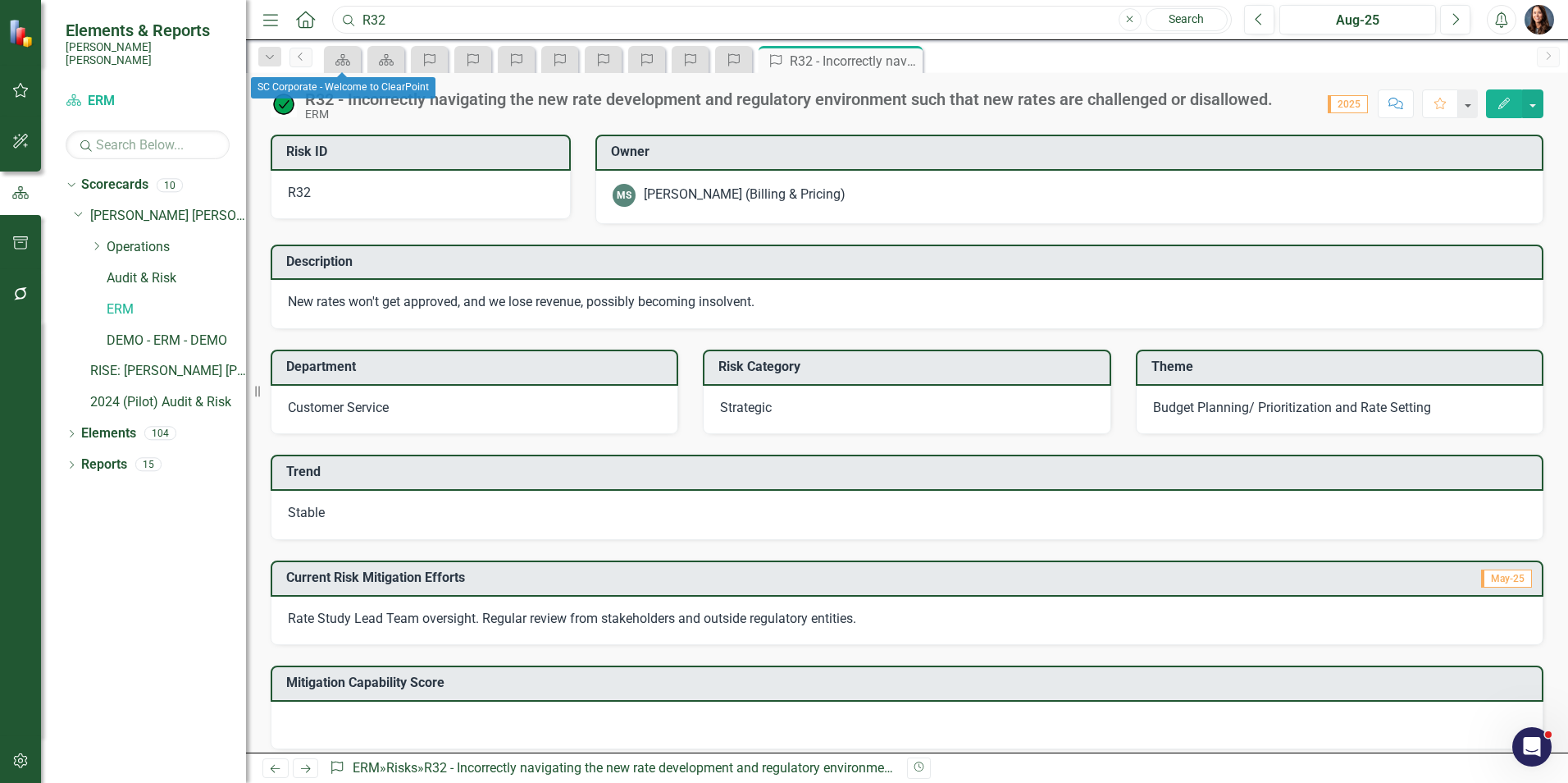
click at [446, 17] on input "R32" at bounding box center [782, 20] width 899 height 29
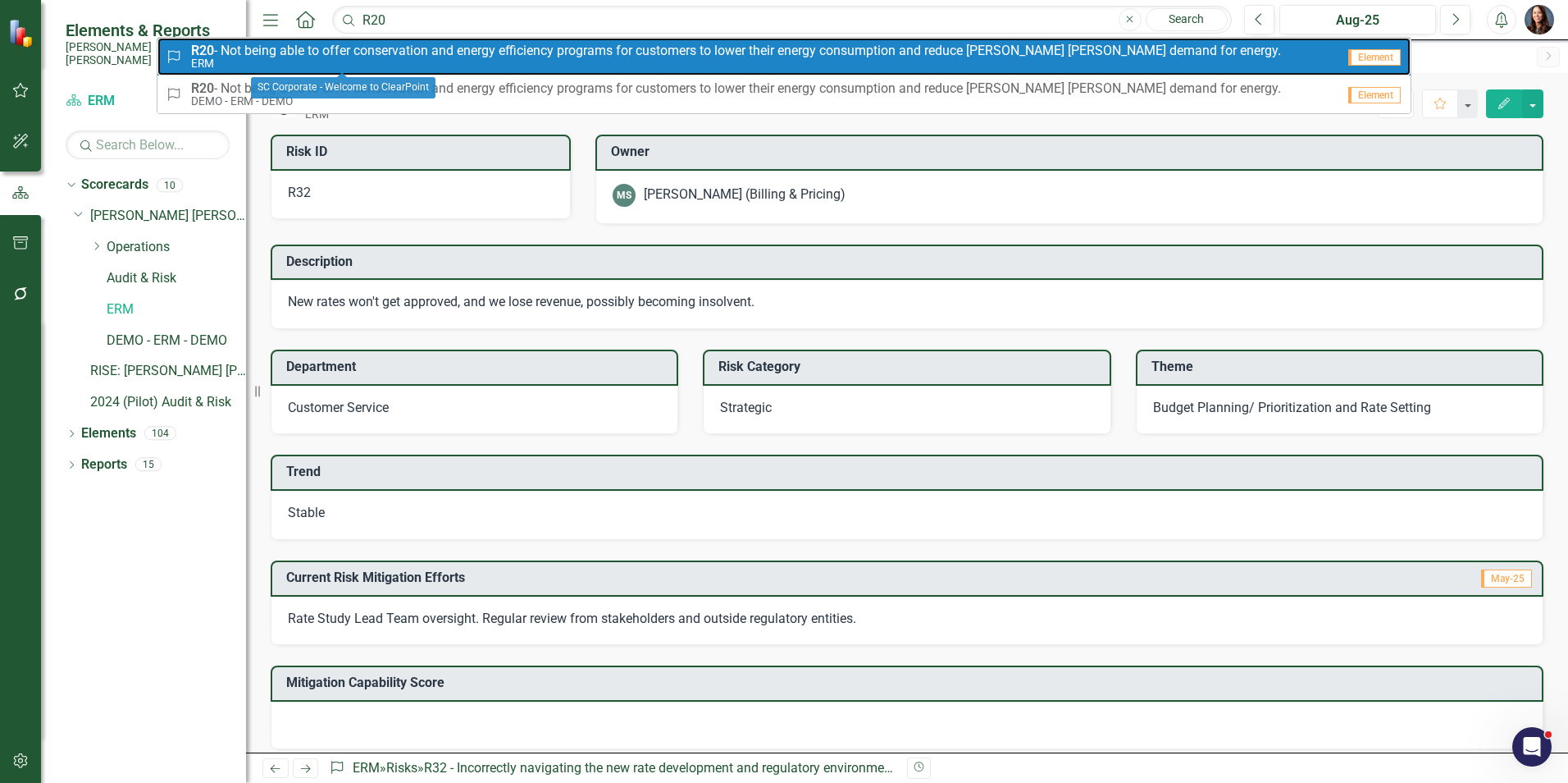
click at [330, 60] on small "ERM" at bounding box center [736, 63] width 1089 height 13
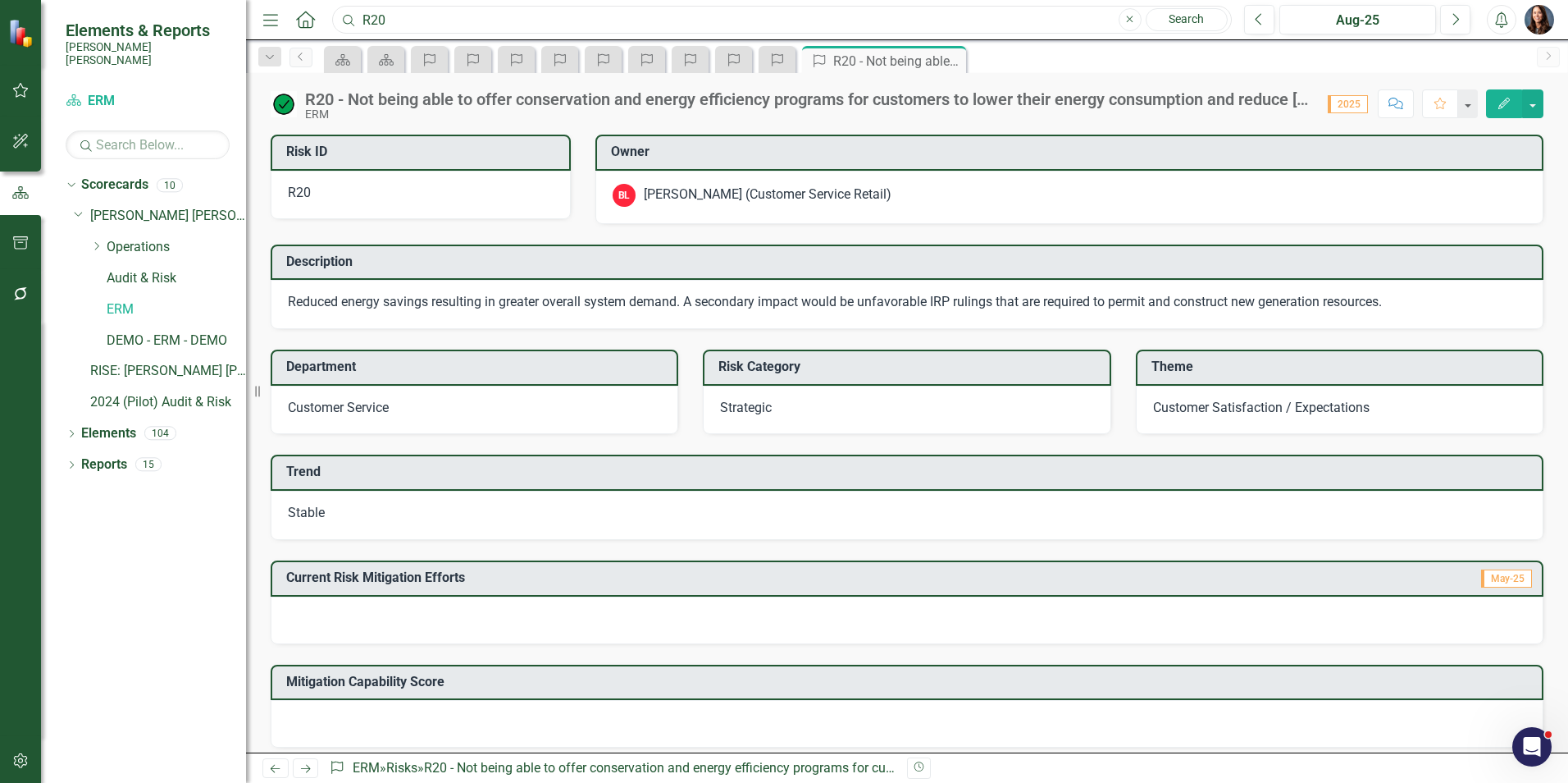
click at [462, 32] on input "R20" at bounding box center [782, 20] width 899 height 29
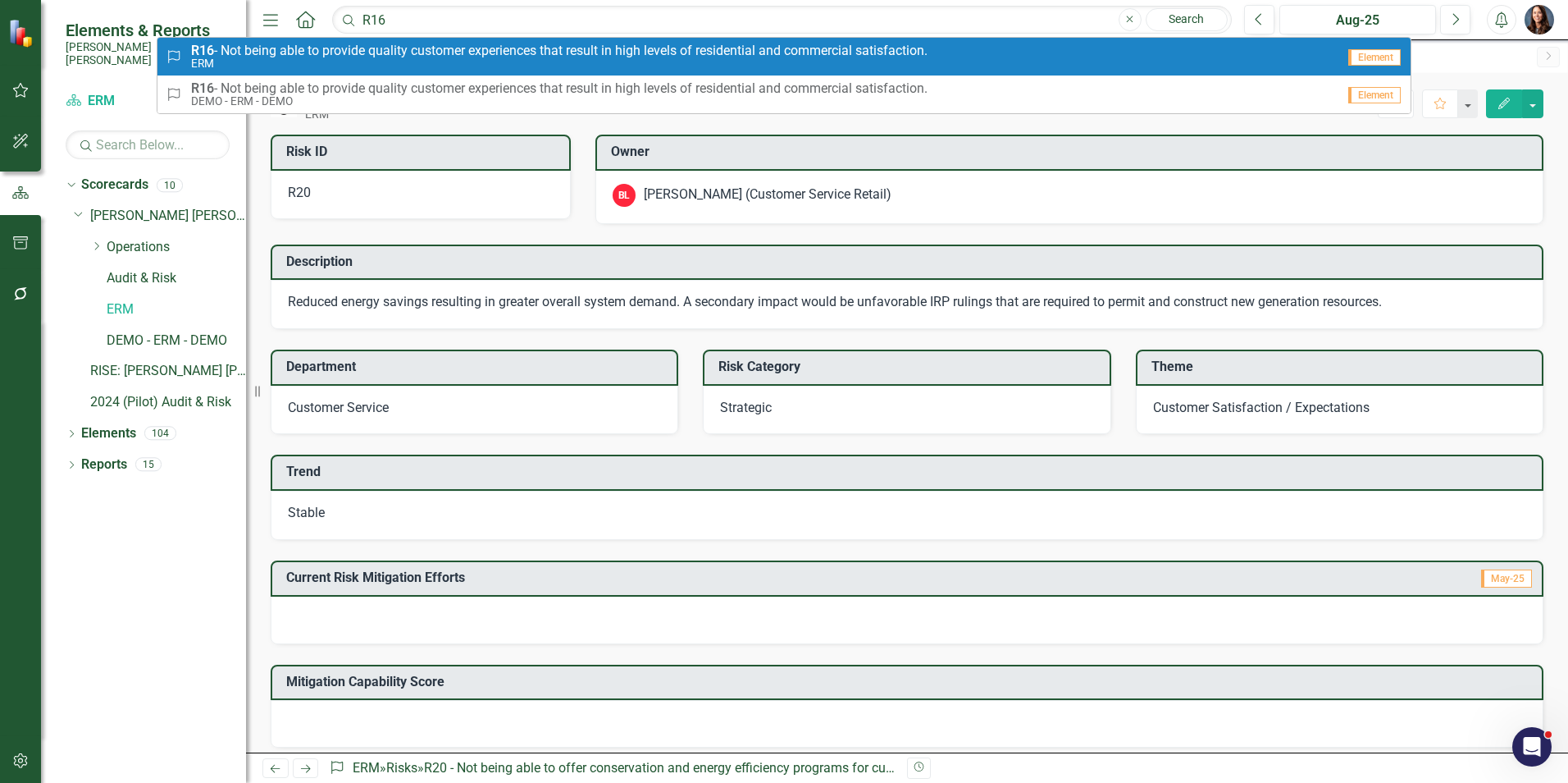
click at [421, 55] on span "R16 - Not being able to provide quality customer experiences that result in hig…" at bounding box center [559, 51] width 736 height 15
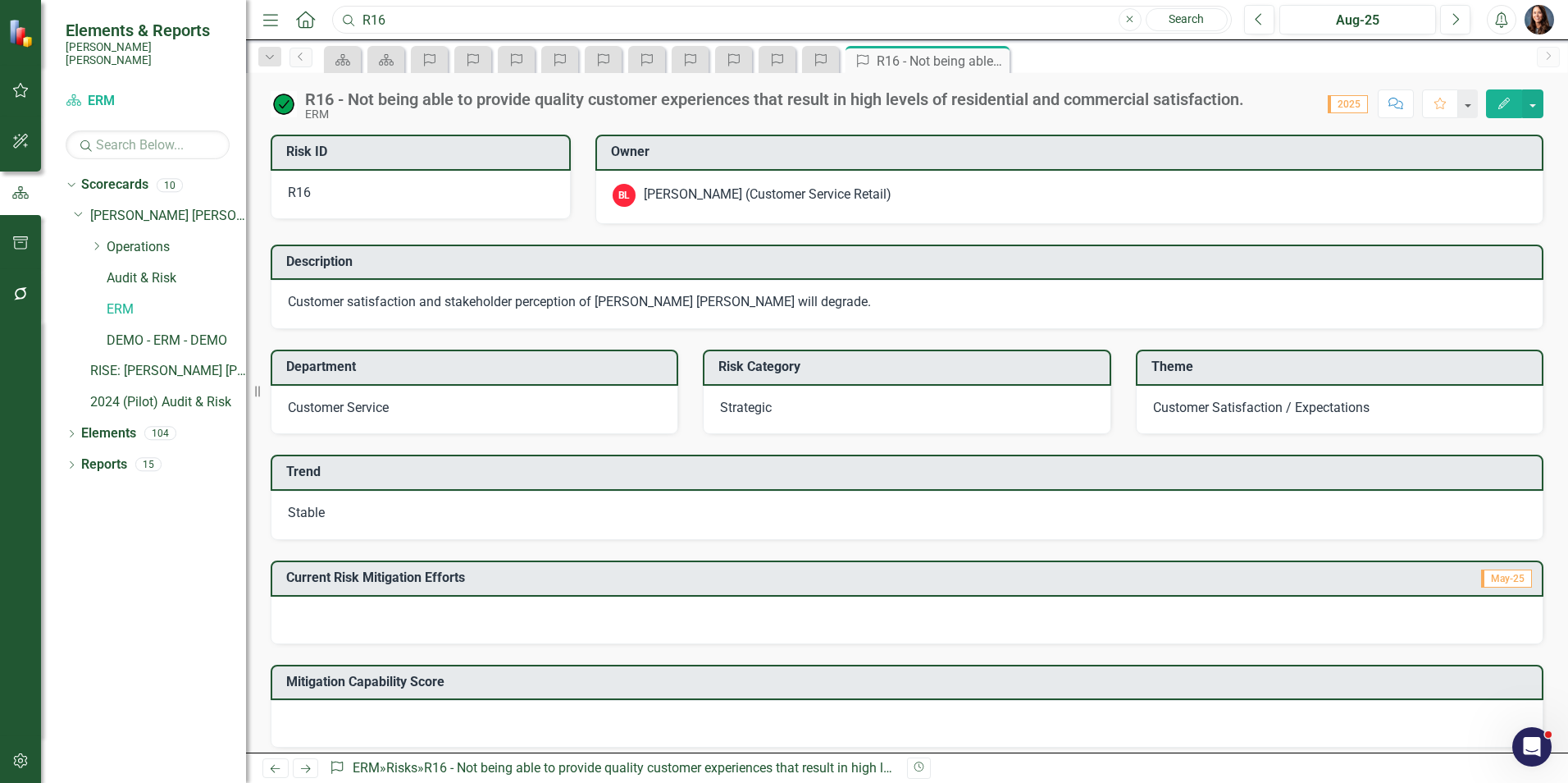
click at [412, 23] on input "R16" at bounding box center [782, 20] width 899 height 29
type input "R35"
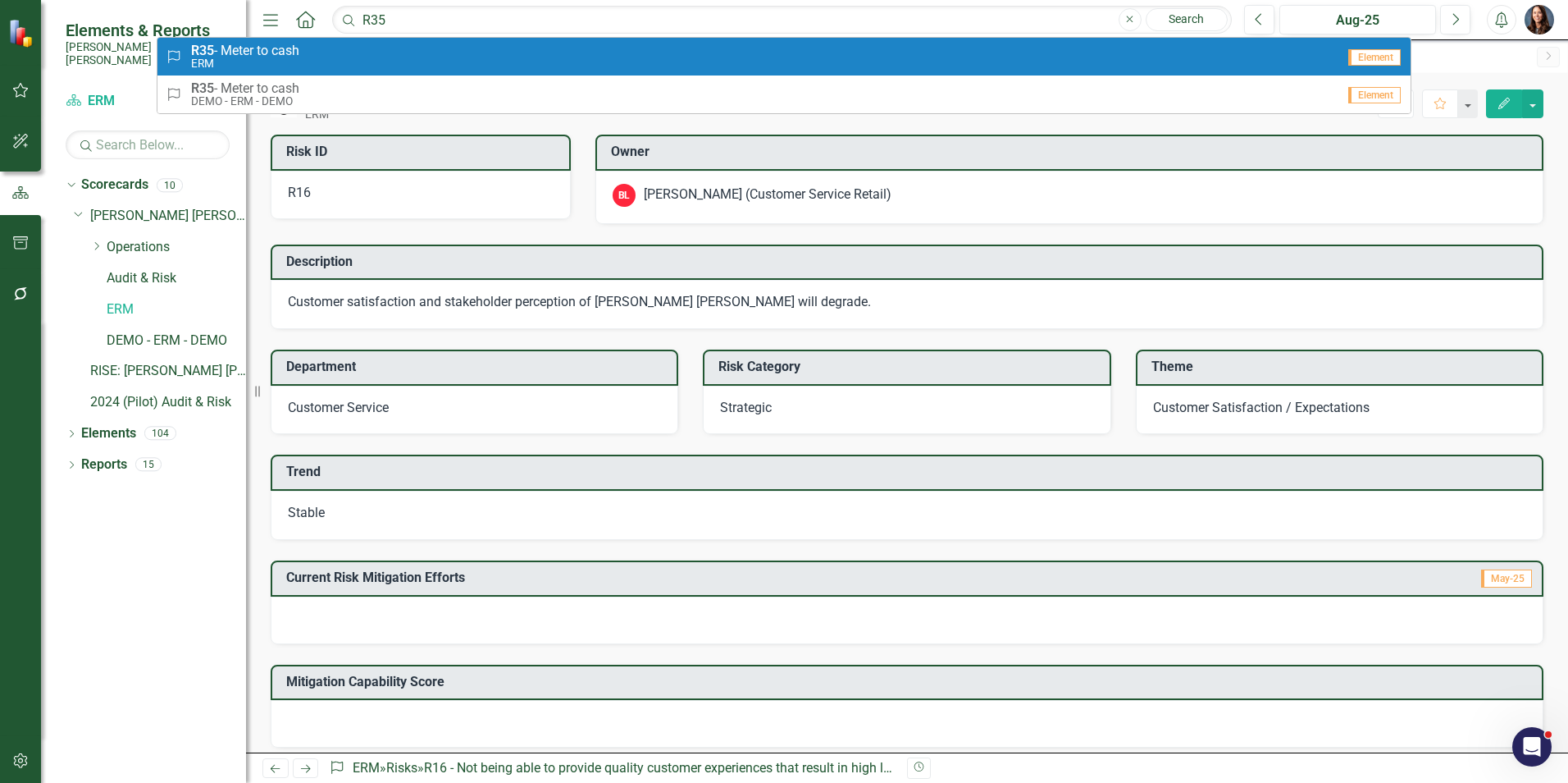
click at [384, 47] on div "Risk R35 - Meter to cash ERM" at bounding box center [751, 57] width 1170 height 27
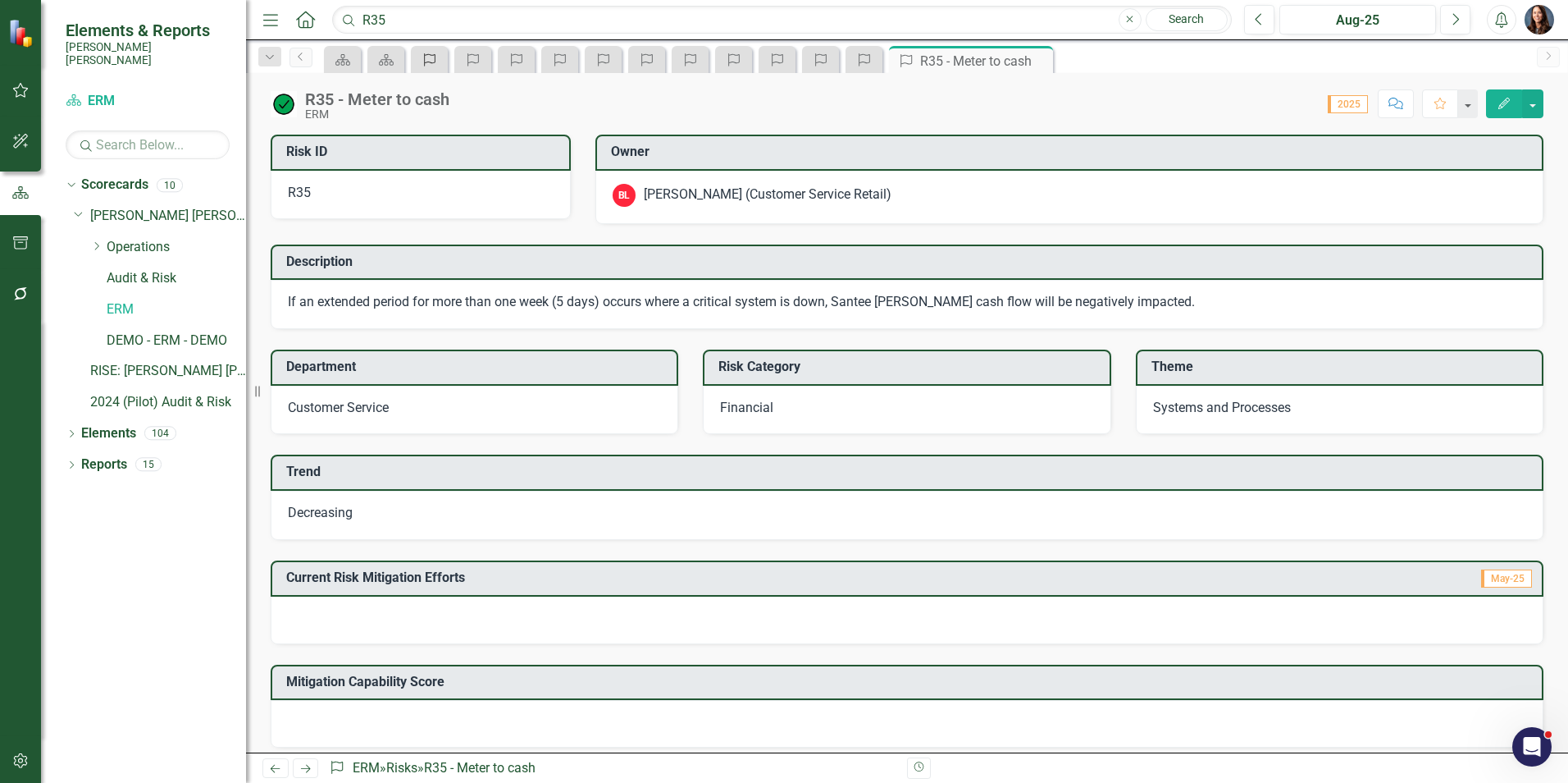
click at [424, 57] on icon at bounding box center [430, 60] width 12 height 14
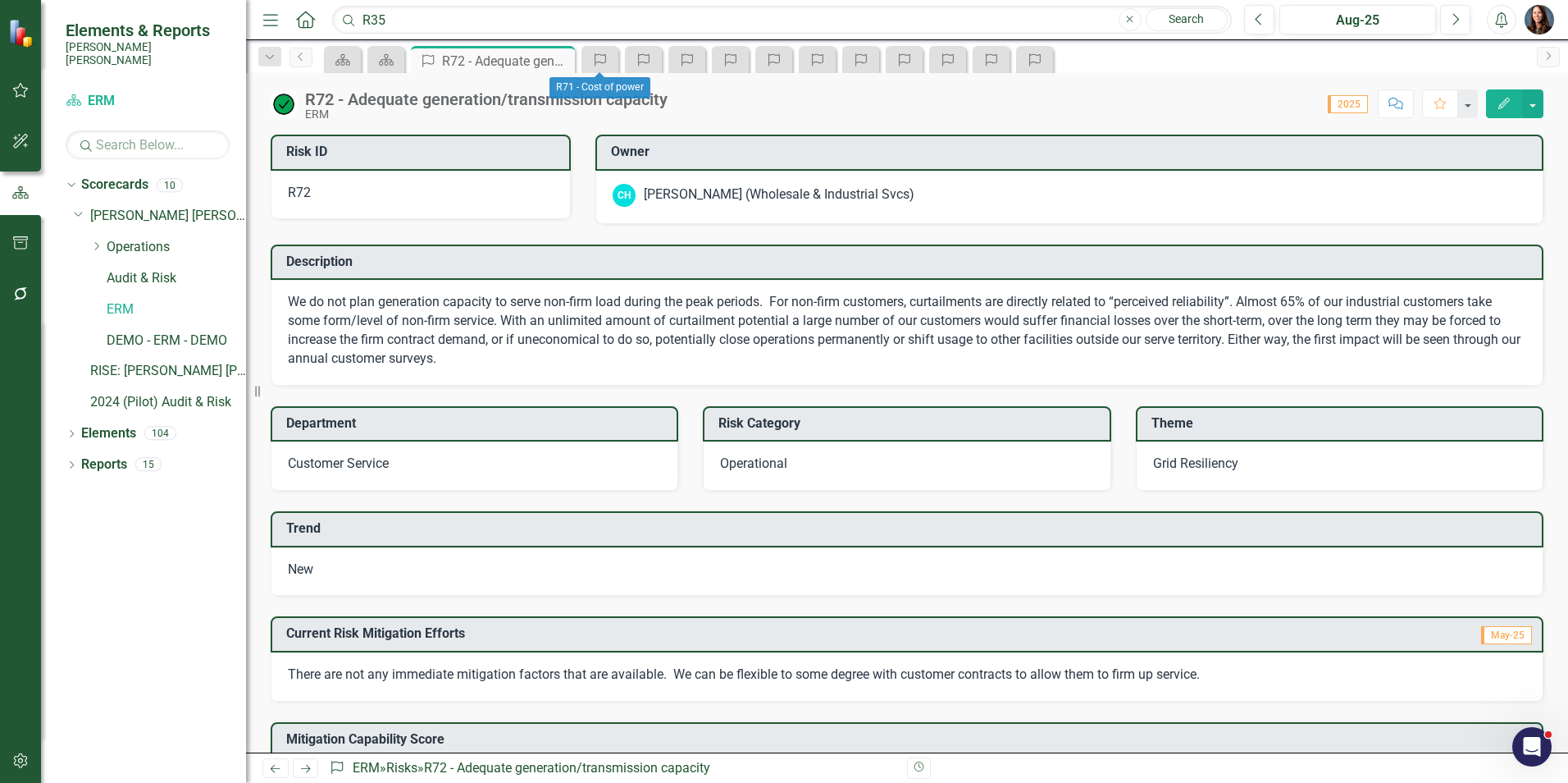
click at [617, 57] on div "Risk" at bounding box center [600, 59] width 37 height 27
click at [599, 60] on icon "Risk" at bounding box center [600, 60] width 17 height 14
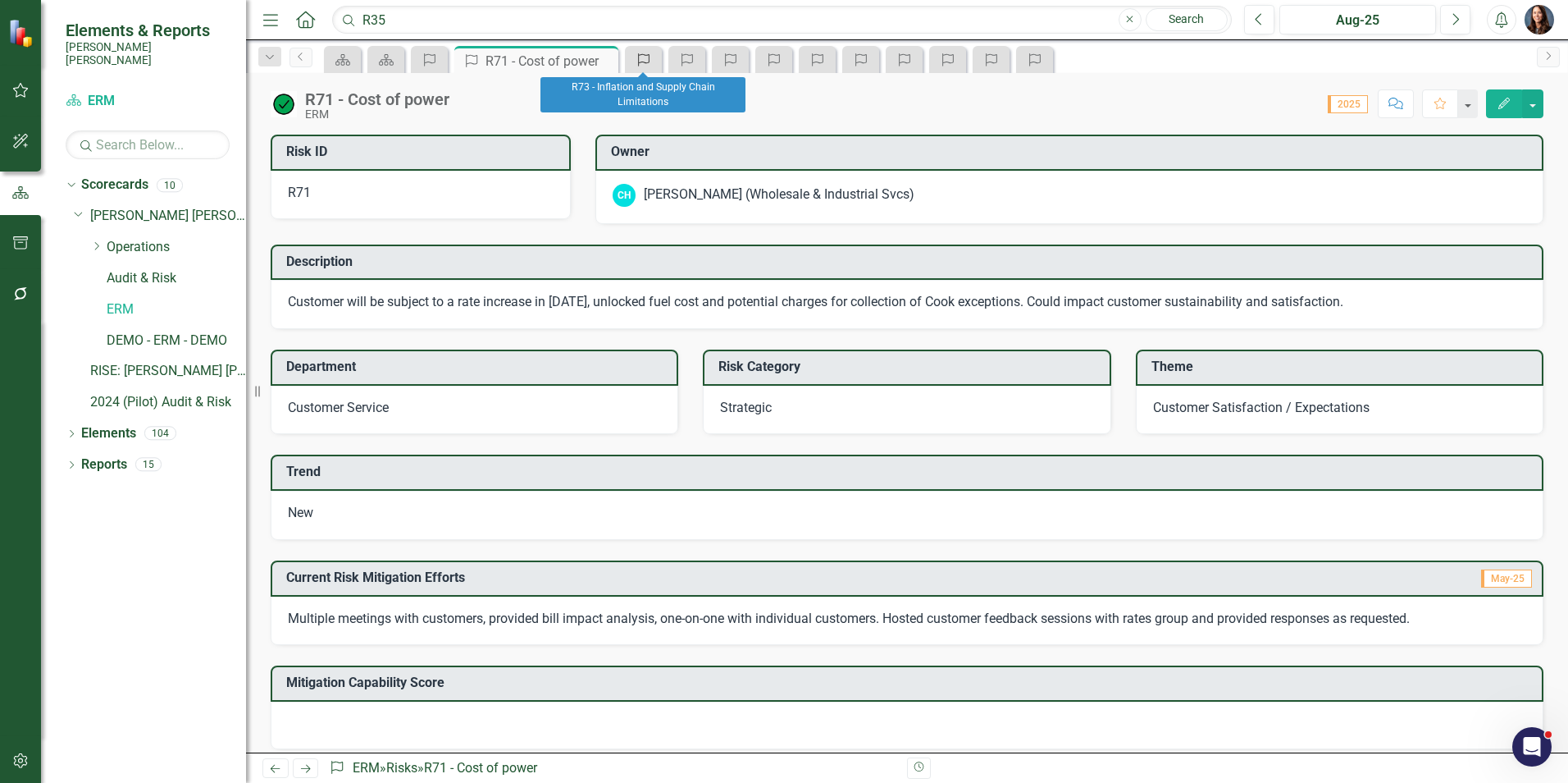
click at [645, 56] on icon "Risk" at bounding box center [643, 60] width 17 height 14
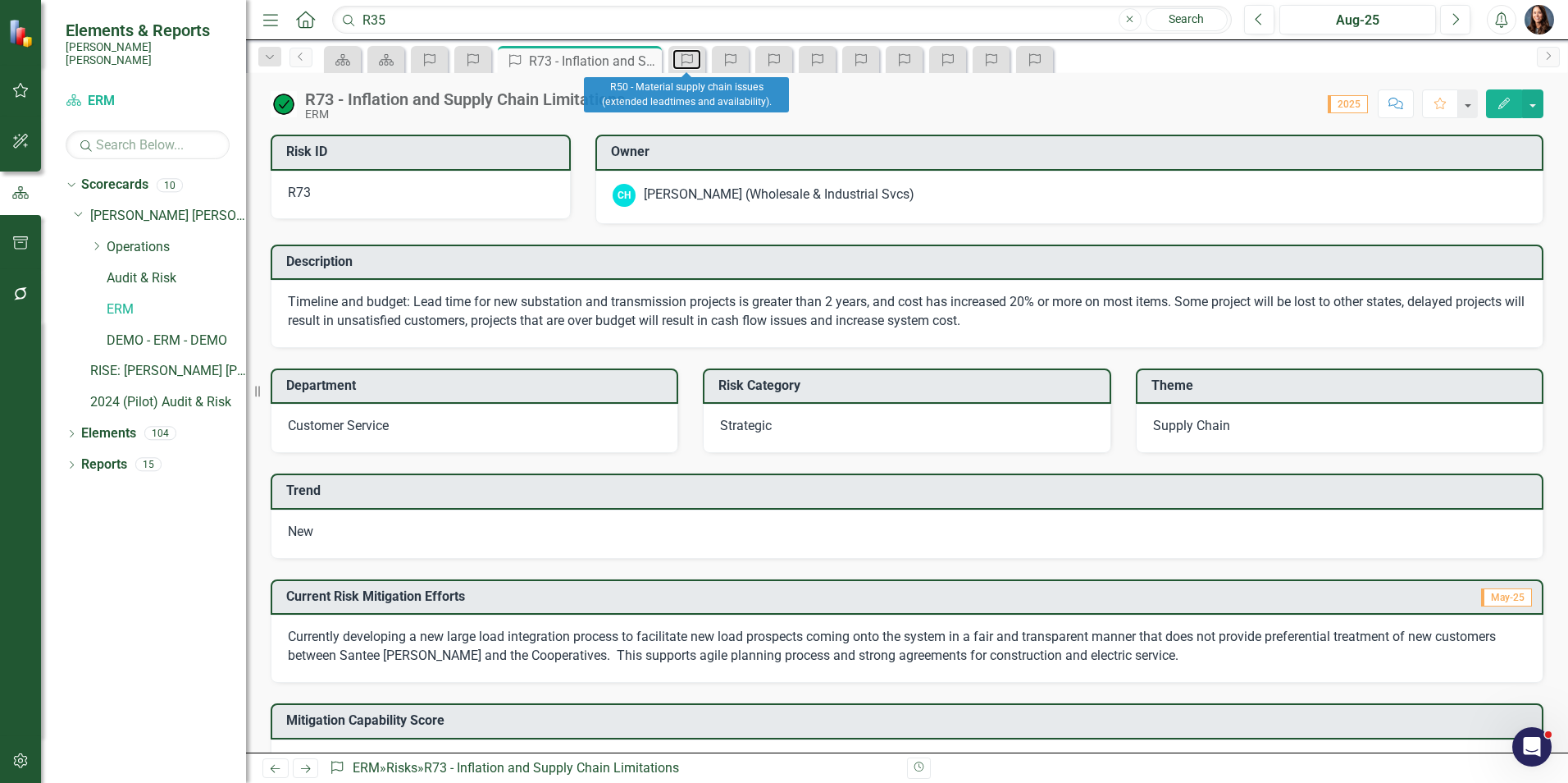
click at [684, 70] on div "Risk" at bounding box center [686, 59] width 37 height 27
click at [687, 67] on div "Risk" at bounding box center [684, 59] width 23 height 20
